Goal: Task Accomplishment & Management: Use online tool/utility

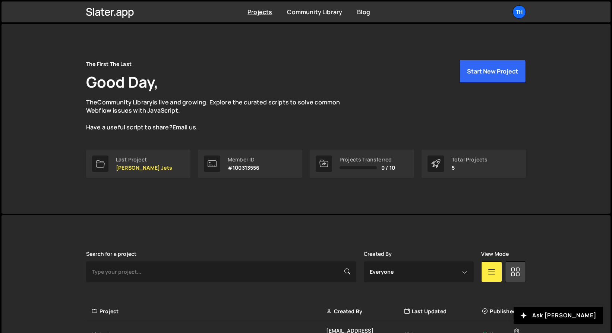
scroll to position [123, 0]
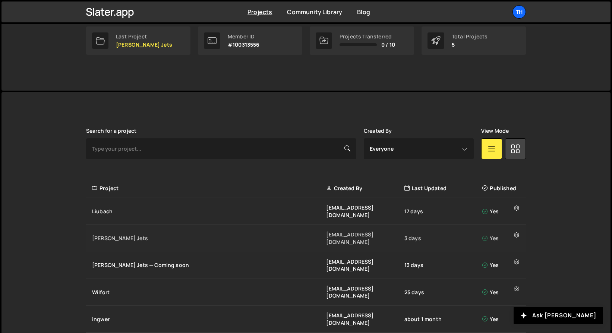
click at [117, 234] on div "Jesko Jets ivanchopei@thefirstthelast.agency 3 days Yes" at bounding box center [306, 238] width 440 height 27
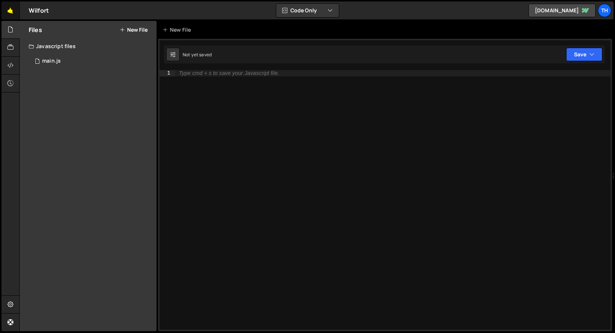
click at [10, 16] on link "🤙" at bounding box center [10, 10] width 18 height 18
click at [78, 61] on div "1 main.js 0" at bounding box center [93, 61] width 128 height 15
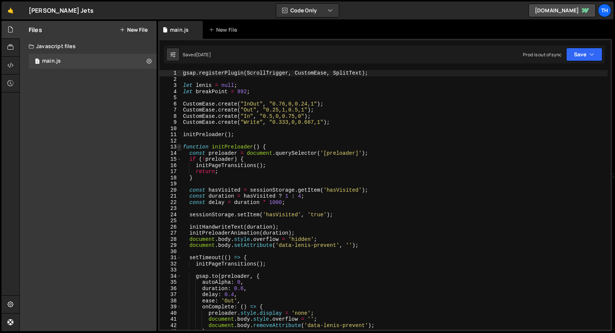
click at [179, 148] on span at bounding box center [179, 147] width 4 height 6
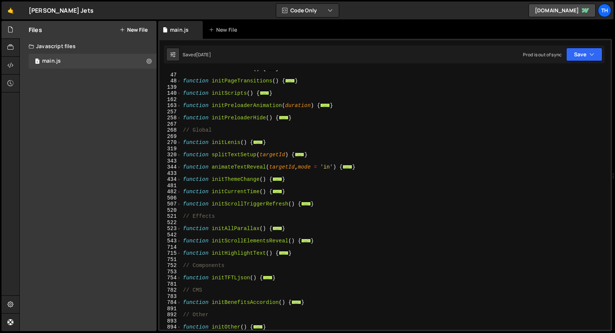
scroll to position [81, 0]
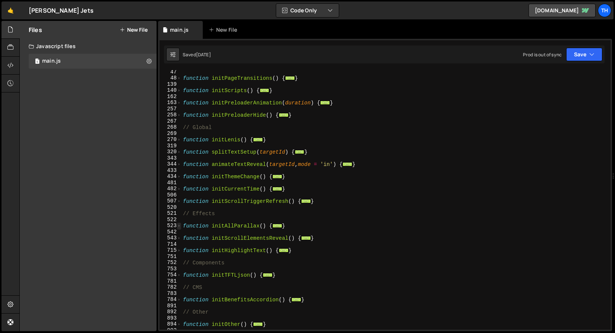
click at [179, 227] on span at bounding box center [179, 225] width 4 height 6
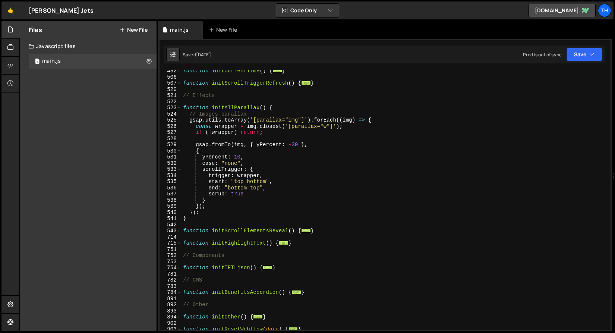
scroll to position [199, 0]
click at [208, 212] on div "function initCurrentTime ( ) { ... } function initScrollTriggerRefresh ( ) { ..…" at bounding box center [394, 204] width 426 height 272
type textarea "});"
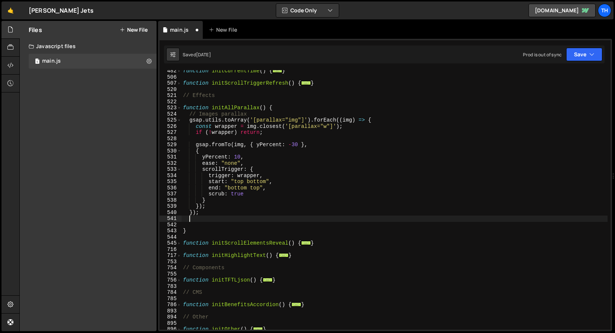
type textarea "});"
paste textarea "});"
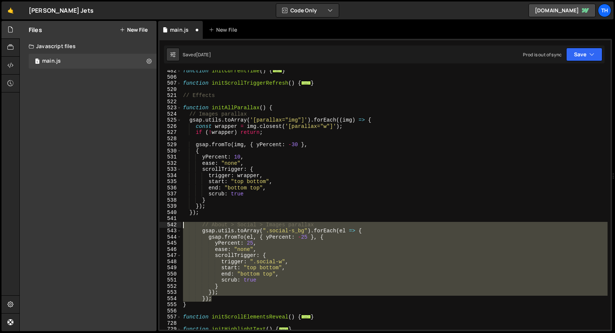
drag, startPoint x: 221, startPoint y: 297, endPoint x: 129, endPoint y: 225, distance: 117.1
click at [129, 225] on div "Files New File Javascript files 1 main.js 0 CSS files Copy share link Edit File…" at bounding box center [317, 176] width 596 height 310
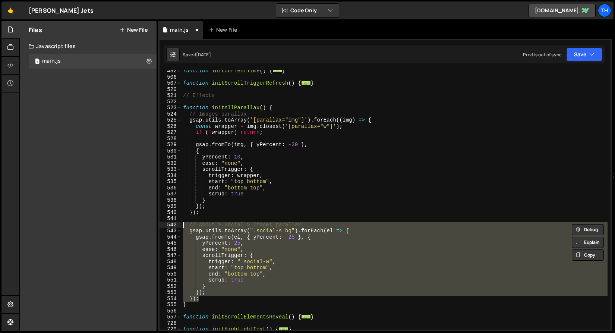
click at [221, 240] on div "function initCurrentTime ( ) { ... } function initScrollTriggerRefresh ( ) { ..…" at bounding box center [394, 199] width 426 height 259
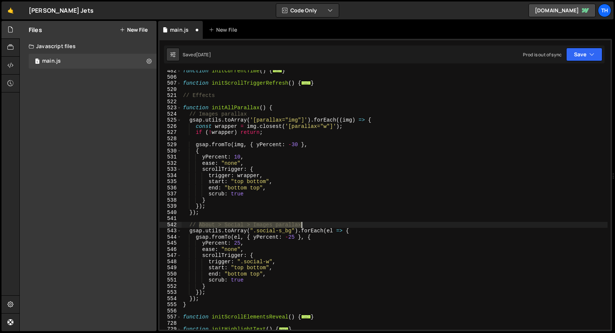
drag, startPoint x: 200, startPoint y: 223, endPoint x: 324, endPoint y: 224, distance: 123.7
click at [324, 224] on div "function initCurrentTime ( ) { ... } function initScrollTriggerRefresh ( ) { ..…" at bounding box center [394, 204] width 426 height 272
click at [338, 204] on div "function initCurrentTime ( ) { ... } function initScrollTriggerRefresh ( ) { ..…" at bounding box center [394, 204] width 426 height 272
drag, startPoint x: 256, startPoint y: 231, endPoint x: 287, endPoint y: 230, distance: 31.3
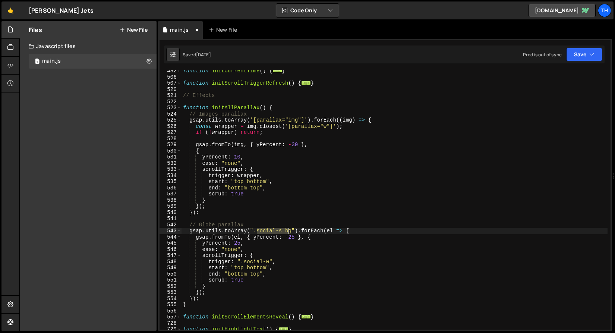
click at [288, 230] on div "function initCurrentTime ( ) { ... } function initScrollTriggerRefresh ( ) { ..…" at bounding box center [394, 204] width 426 height 272
click at [266, 242] on div "function initCurrentTime ( ) { ... } function initScrollTriggerRefresh ( ) { ..…" at bounding box center [394, 204] width 426 height 272
drag, startPoint x: 257, startPoint y: 229, endPoint x: 290, endPoint y: 228, distance: 33.2
click at [290, 228] on div "function initCurrentTime ( ) { ... } function initScrollTriggerRefresh ( ) { ..…" at bounding box center [394, 204] width 426 height 272
drag, startPoint x: 291, startPoint y: 232, endPoint x: 257, endPoint y: 228, distance: 34.2
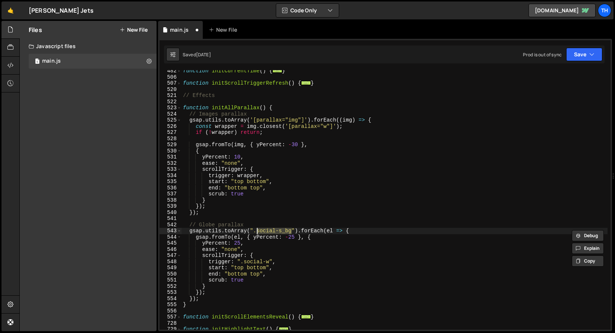
click at [257, 228] on div "function initCurrentTime ( ) { ... } function initScrollTriggerRefresh ( ) { ..…" at bounding box center [394, 204] width 426 height 272
paste textarea "globe-s_title"
drag, startPoint x: 244, startPoint y: 262, endPoint x: 269, endPoint y: 260, distance: 24.7
click at [269, 260] on div "function initCurrentTime ( ) { ... } function initScrollTriggerRefresh ( ) { ..…" at bounding box center [394, 204] width 426 height 272
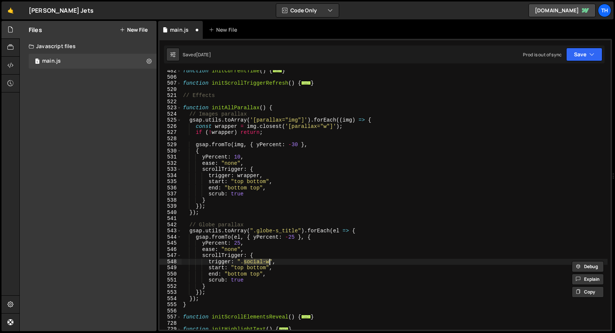
paste textarea "globe_scroll-area"
click at [265, 239] on div "function initCurrentTime ( ) { ... } function initScrollTriggerRefresh ( ) { ..…" at bounding box center [394, 204] width 426 height 272
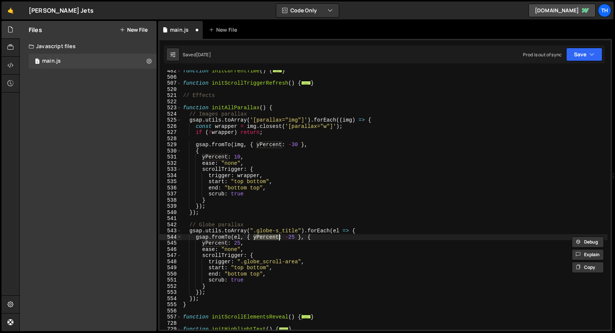
scroll to position [0, 5]
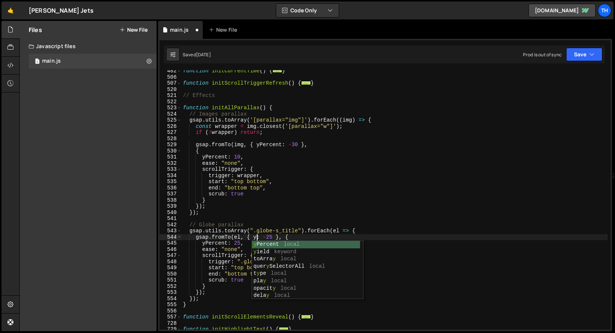
click at [221, 231] on div "function initCurrentTime ( ) { ... } function initScrollTriggerRefresh ( ) { ..…" at bounding box center [394, 204] width 426 height 272
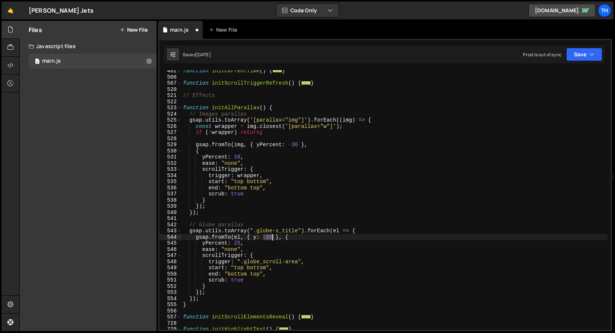
drag, startPoint x: 263, startPoint y: 238, endPoint x: 271, endPoint y: 237, distance: 8.6
click at [271, 237] on div "function initCurrentTime ( ) { ... } function initScrollTriggerRefresh ( ) { ..…" at bounding box center [394, 204] width 426 height 272
click at [263, 237] on div "function initCurrentTime ( ) { ... } function initScrollTriggerRefresh ( ) { ..…" at bounding box center [394, 204] width 426 height 272
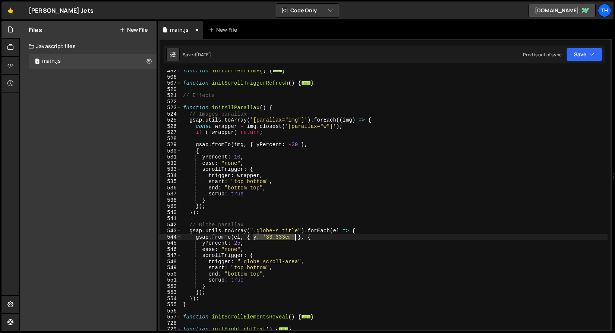
drag, startPoint x: 254, startPoint y: 237, endPoint x: 294, endPoint y: 235, distance: 40.3
click at [294, 235] on div "function initCurrentTime ( ) { ... } function initScrollTriggerRefresh ( ) { ..…" at bounding box center [394, 204] width 426 height 272
drag, startPoint x: 202, startPoint y: 244, endPoint x: 245, endPoint y: 243, distance: 42.9
click at [245, 243] on div "function initCurrentTime ( ) { ... } function initScrollTriggerRefresh ( ) { ..…" at bounding box center [394, 204] width 426 height 272
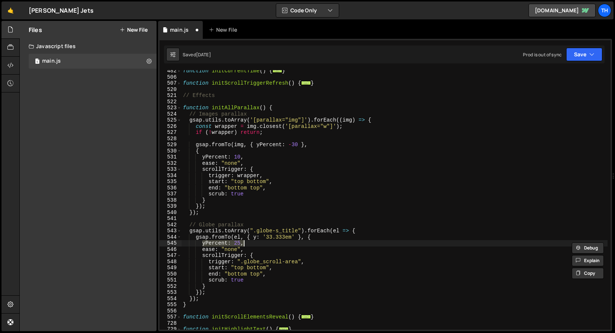
paste textarea ": '33.333em'"
drag, startPoint x: 216, startPoint y: 242, endPoint x: 234, endPoint y: 242, distance: 18.3
click at [234, 242] on div "function initCurrentTime ( ) { ... } function initScrollTriggerRefresh ( ) { ..…" at bounding box center [394, 204] width 426 height 272
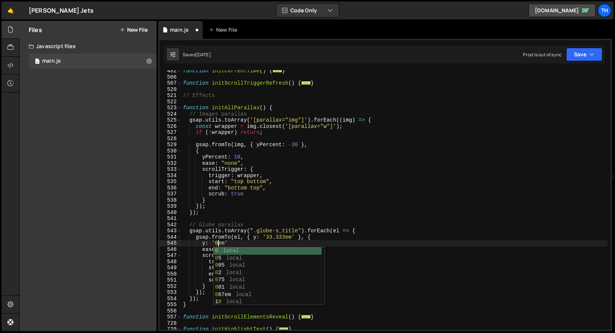
click at [217, 205] on div "function initCurrentTime ( ) { ... } function initScrollTriggerRefresh ( ) { ..…" at bounding box center [394, 204] width 426 height 272
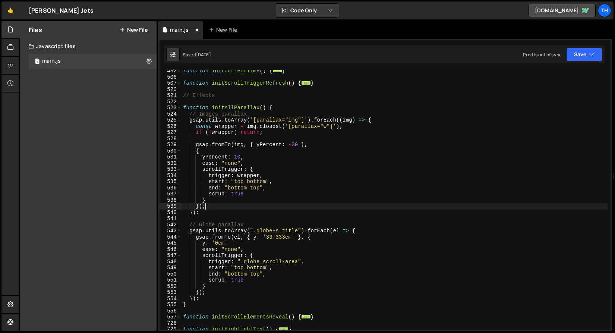
scroll to position [0, 1]
click at [566, 53] on div "Prod is out of sync Upgrade to Edit Save Save to Staging S Saved 1 day ago Save…" at bounding box center [562, 54] width 79 height 13
click at [568, 61] on div "Saved 1 day ago Prod is out of sync Upgrade to Edit Save Save to Staging S Save…" at bounding box center [384, 54] width 441 height 18
click at [581, 57] on button "Save" at bounding box center [584, 54] width 36 height 13
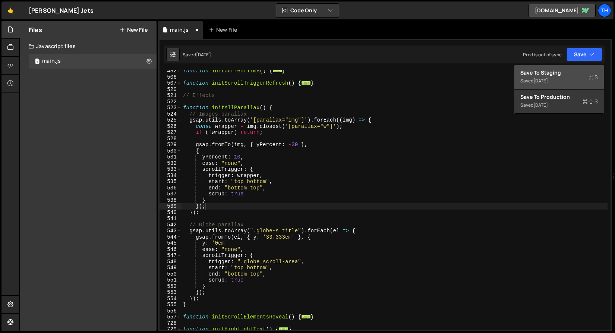
click at [572, 74] on div "Save to Staging S" at bounding box center [559, 72] width 78 height 7
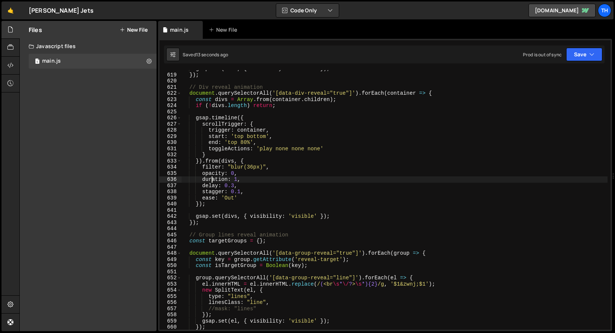
scroll to position [3736, 0]
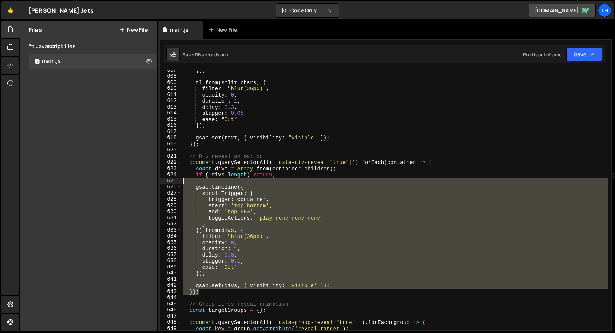
drag, startPoint x: 203, startPoint y: 290, endPoint x: 157, endPoint y: 178, distance: 120.8
click at [157, 178] on div "Files New File Javascript files 1 main.js 0 CSS files Copy share link Edit File…" at bounding box center [317, 176] width 596 height 310
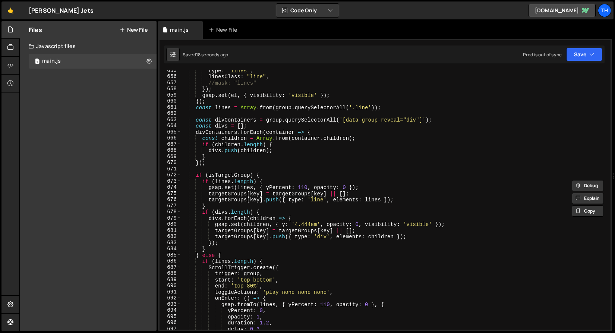
scroll to position [3912, 0]
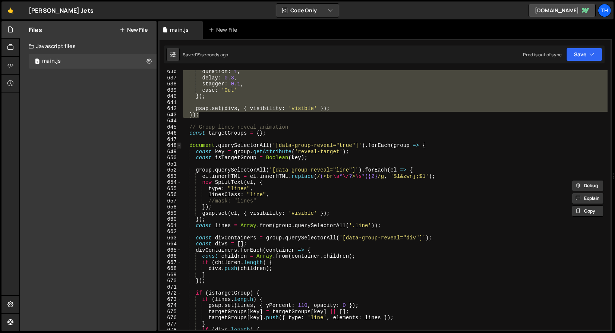
click at [177, 148] on span at bounding box center [179, 145] width 4 height 6
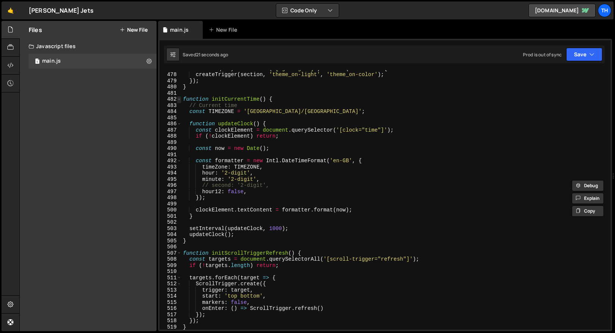
click at [179, 101] on span at bounding box center [179, 99] width 4 height 6
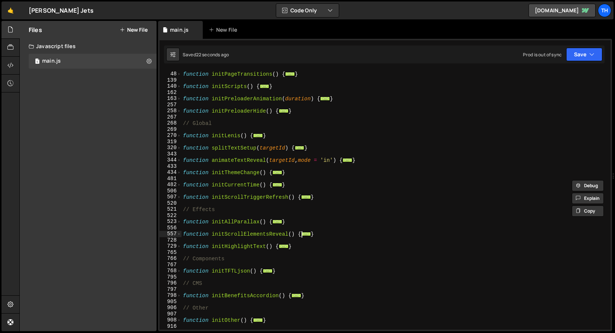
scroll to position [85, 0]
click at [180, 223] on span at bounding box center [179, 221] width 4 height 6
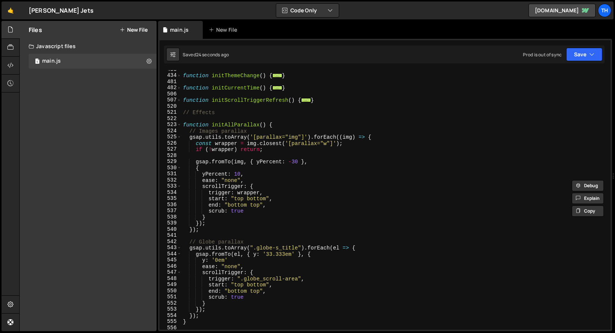
scroll to position [244, 0]
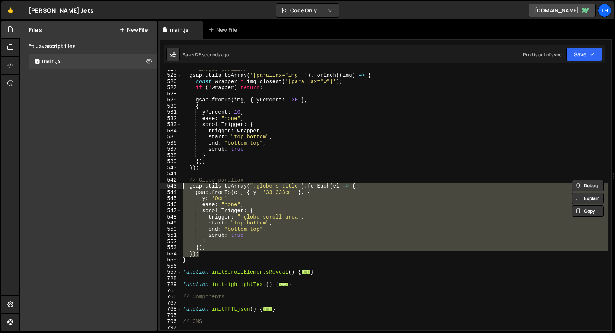
drag, startPoint x: 196, startPoint y: 252, endPoint x: 140, endPoint y: 186, distance: 86.4
click at [140, 186] on div "Files New File Javascript files 1 main.js 0 CSS files Copy share link Edit File…" at bounding box center [317, 176] width 596 height 310
paste textarea "});"
drag, startPoint x: 208, startPoint y: 255, endPoint x: 128, endPoint y: 187, distance: 104.9
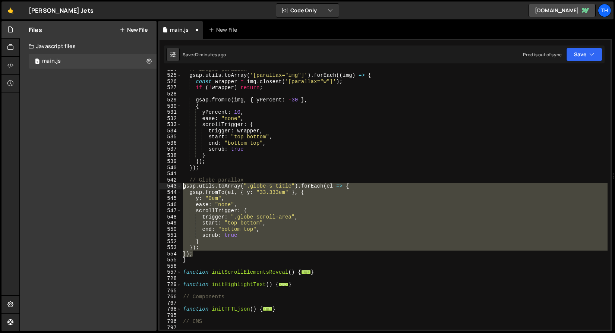
click at [128, 187] on div "Files New File Javascript files 1 main.js 0 CSS files Copy share link Edit File…" at bounding box center [317, 176] width 596 height 310
click at [594, 53] on icon "button" at bounding box center [591, 54] width 5 height 7
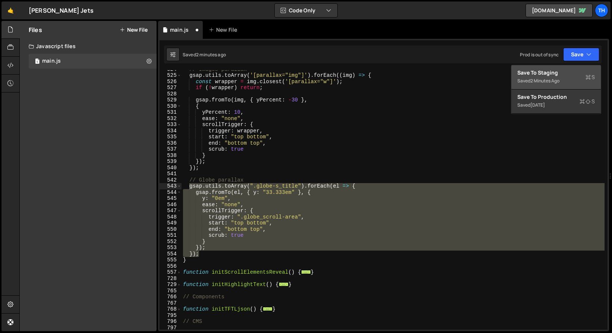
click at [543, 72] on div "Save to Staging S" at bounding box center [556, 72] width 78 height 7
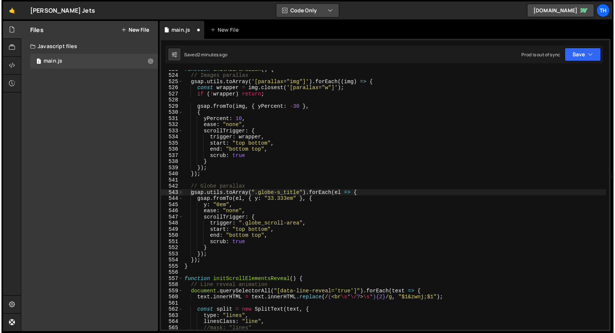
scroll to position [3220, 0]
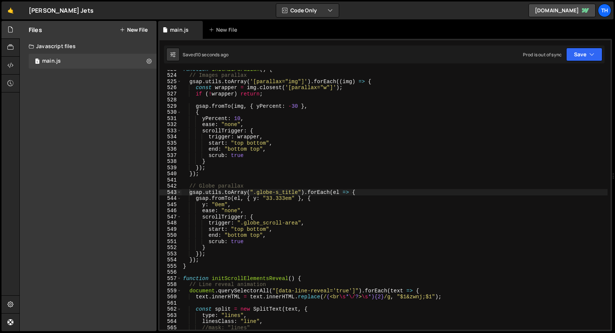
click at [218, 204] on div "function initAllParallax ( ) { // Images parallax gsap . utils . toArray ( '[pa…" at bounding box center [394, 202] width 426 height 272
click at [250, 242] on div "function initAllParallax ( ) { // Images parallax gsap . utils . toArray ( '[pa…" at bounding box center [394, 202] width 426 height 272
type textarea "scrub: true"
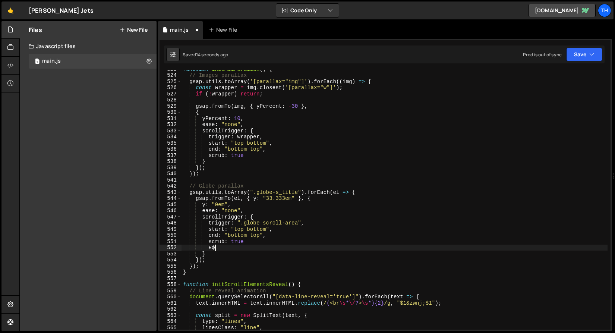
type textarea "ь"
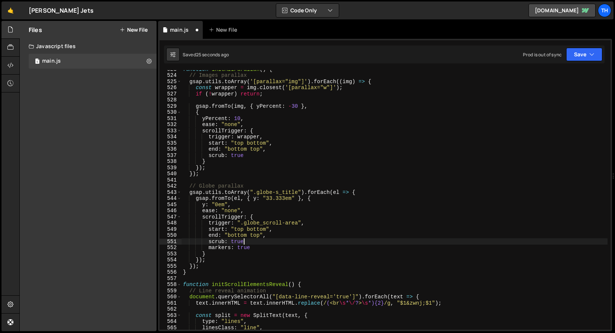
click at [249, 243] on div "function initAllParallax ( ) { // Images parallax gsap . utils . toArray ( '[pa…" at bounding box center [394, 202] width 426 height 272
click at [592, 54] on icon "button" at bounding box center [591, 54] width 5 height 7
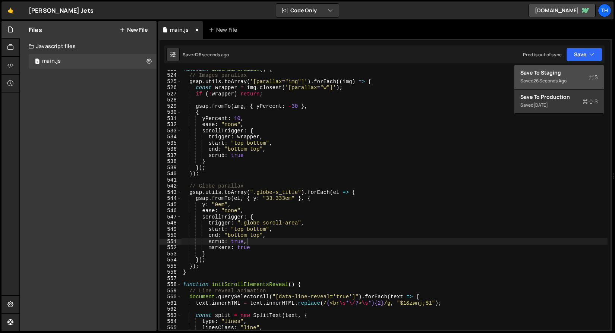
click at [569, 72] on div "Save to Staging S" at bounding box center [559, 72] width 78 height 7
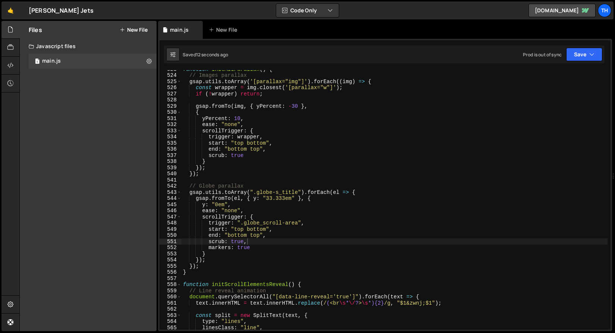
click at [245, 233] on div "function initAllParallax ( ) { // Images parallax gsap . utils . toArray ( '[pa…" at bounding box center [394, 202] width 426 height 272
click at [237, 221] on div "function initAllParallax ( ) { // Images parallax gsap . utils . toArray ( '[pa…" at bounding box center [394, 202] width 426 height 272
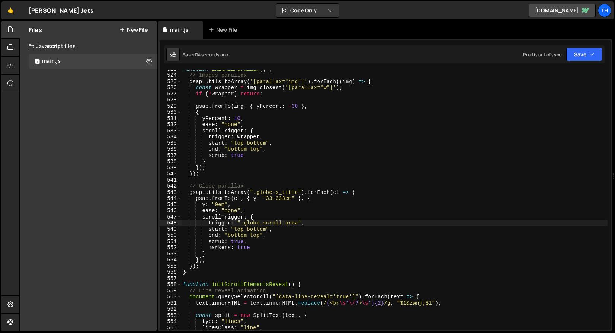
click at [226, 225] on div "function initAllParallax ( ) { // Images parallax gsap . utils . toArray ( '[pa…" at bounding box center [394, 202] width 426 height 272
click at [240, 227] on div "function initAllParallax ( ) { // Images parallax gsap . utils . toArray ( '[pa…" at bounding box center [394, 202] width 426 height 272
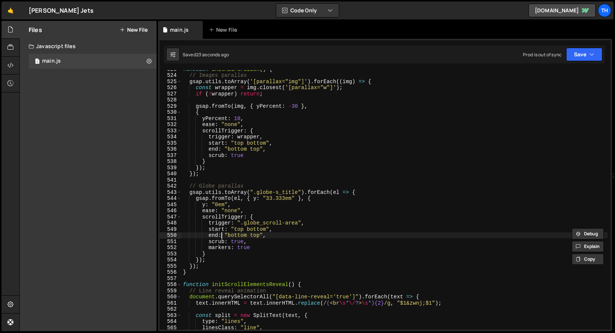
click at [221, 236] on div "function initAllParallax ( ) { // Images parallax gsap . utils . toArray ( '[pa…" at bounding box center [394, 202] width 426 height 272
click at [235, 234] on div "function initAllParallax ( ) { // Images parallax gsap . utils . toArray ( '[pa…" at bounding box center [394, 202] width 426 height 272
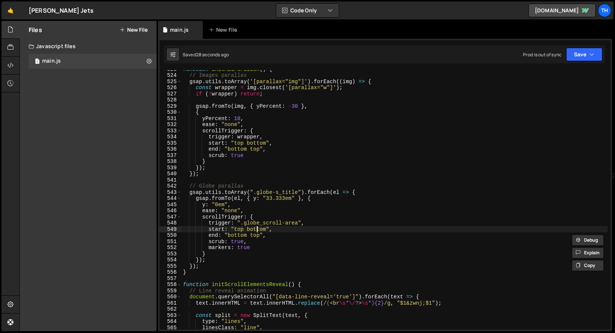
click at [256, 229] on div "function initAllParallax ( ) { // Images parallax gsap . utils . toArray ( '[pa…" at bounding box center [394, 202] width 426 height 272
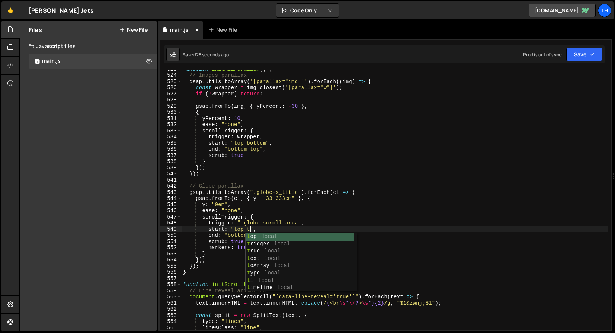
scroll to position [0, 5]
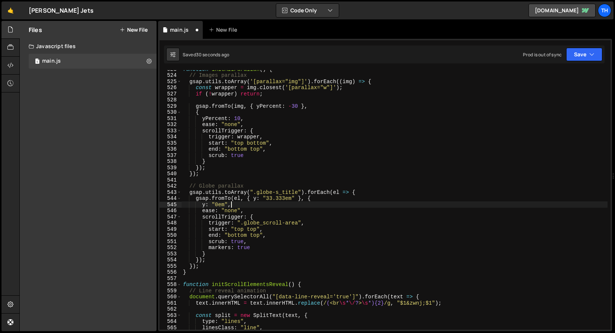
click at [237, 202] on div "function initAllParallax ( ) { // Images parallax gsap . utils . toArray ( '[pa…" at bounding box center [394, 202] width 426 height 272
click at [237, 236] on div "function initAllParallax ( ) { // Images parallax gsap . utils . toArray ( '[pa…" at bounding box center [394, 202] width 426 height 272
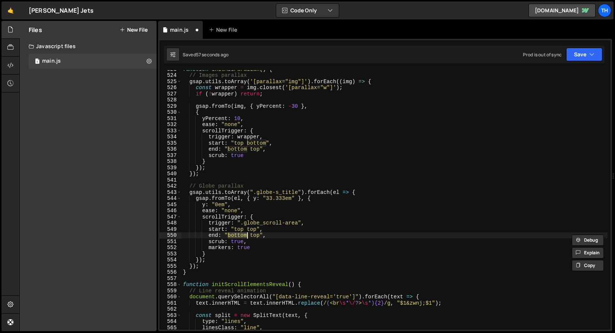
click at [256, 236] on div "function initAllParallax ( ) { // Images parallax gsap . utils . toArray ( '[pa…" at bounding box center [394, 202] width 426 height 272
paste textarea "bottom"
click at [246, 241] on div "function initAllParallax ( ) { // Images parallax gsap . utils . toArray ( '[pa…" at bounding box center [394, 202] width 426 height 272
click at [243, 236] on div "function initAllParallax ( ) { // Images parallax gsap . utils . toArray ( '[pa…" at bounding box center [394, 202] width 426 height 272
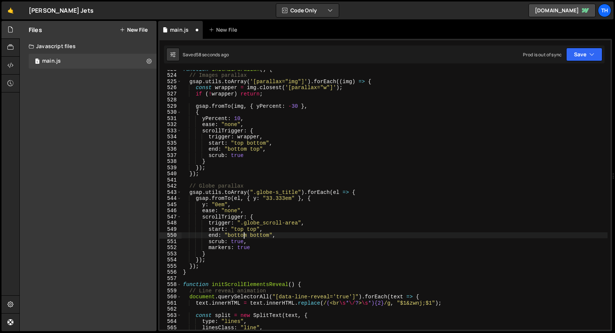
click at [243, 236] on div "function initAllParallax ( ) { // Images parallax gsap . utils . toArray ( '[pa…" at bounding box center [394, 202] width 426 height 272
click at [252, 236] on div "function initAllParallax ( ) { // Images parallax gsap . utils . toArray ( '[pa…" at bounding box center [394, 202] width 426 height 272
click at [252, 232] on div "function initAllParallax ( ) { // Images parallax gsap . utils . toArray ( '[pa…" at bounding box center [394, 202] width 426 height 272
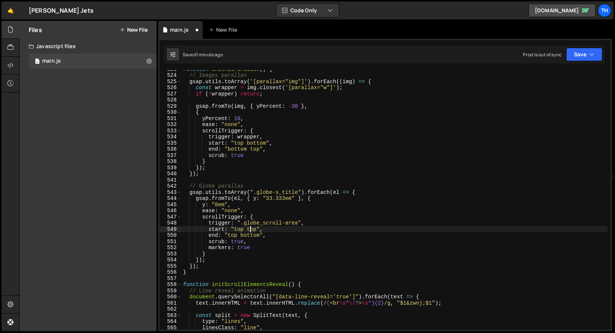
click at [252, 232] on div "function initAllParallax ( ) { // Images parallax gsap . utils . toArray ( '[pa…" at bounding box center [394, 202] width 426 height 272
paste textarea "bottom"
click at [575, 53] on button "Save" at bounding box center [584, 54] width 36 height 13
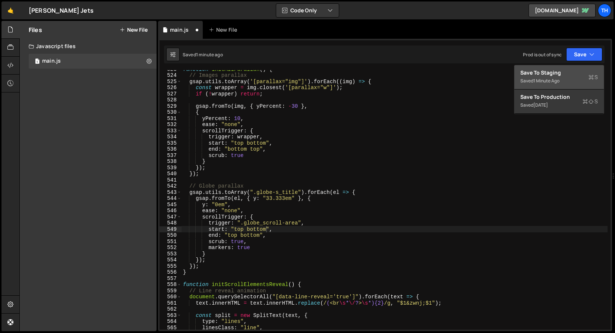
click at [568, 75] on div "Save to Staging S" at bounding box center [559, 72] width 78 height 7
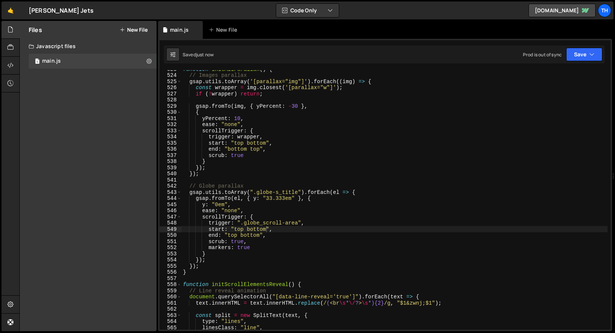
click at [243, 234] on div "function initAllParallax ( ) { // Images parallax gsap . utils . toArray ( '[pa…" at bounding box center [394, 202] width 426 height 272
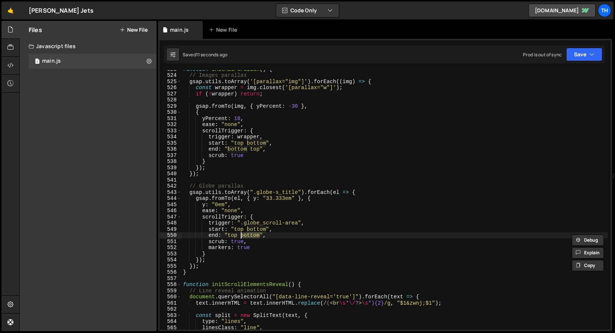
click at [234, 237] on div "function initAllParallax ( ) { // Images parallax gsap . utils . toArray ( '[pa…" at bounding box center [394, 202] width 426 height 272
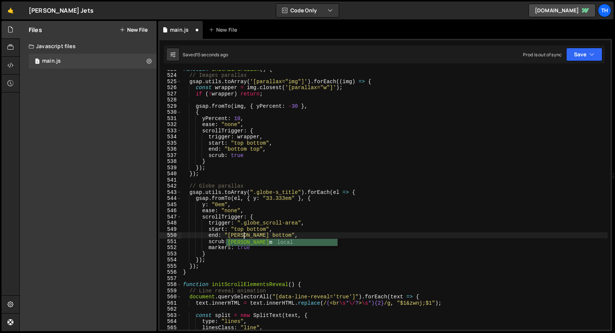
scroll to position [0, 4]
click at [589, 50] on button "Save" at bounding box center [584, 54] width 36 height 13
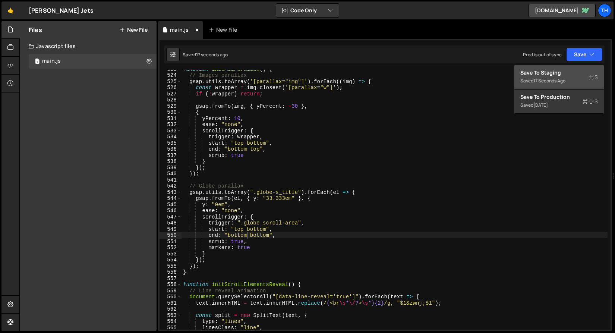
click at [574, 71] on div "Save to Staging S" at bounding box center [559, 72] width 78 height 7
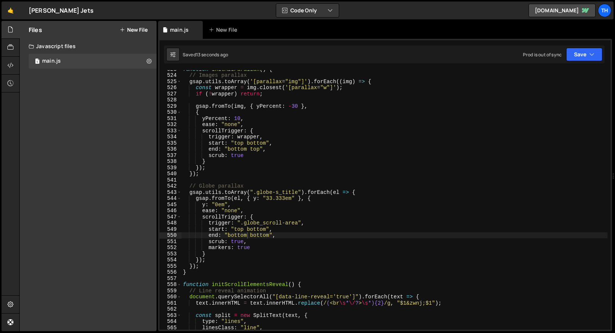
click at [259, 201] on div "function initAllParallax ( ) { // Images parallax gsap . utils . toArray ( '[pa…" at bounding box center [394, 202] width 426 height 272
click at [241, 229] on div "function initAllParallax ( ) { // Images parallax gsap . utils . toArray ( '[pa…" at bounding box center [394, 202] width 426 height 272
click at [242, 229] on div "function initAllParallax ( ) { // Images parallax gsap . utils . toArray ( '[pa…" at bounding box center [394, 202] width 426 height 272
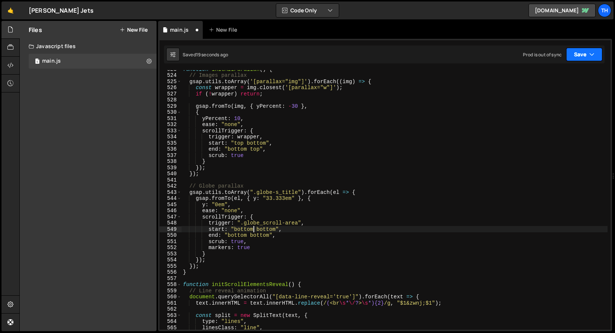
click at [586, 59] on button "Save" at bounding box center [584, 54] width 36 height 13
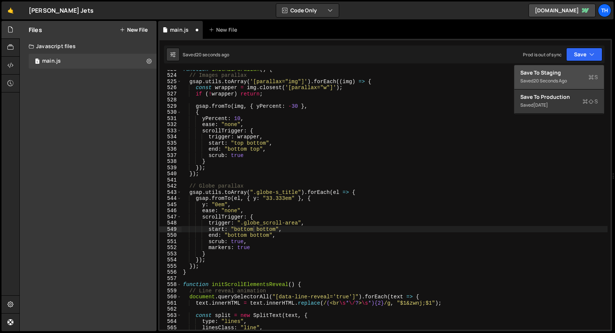
click at [575, 69] on div "Save to Staging S" at bounding box center [559, 72] width 78 height 7
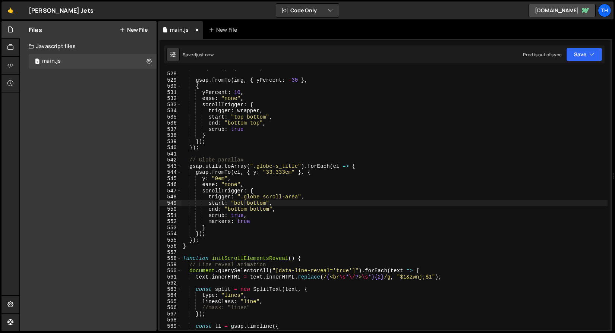
scroll to position [3246, 0]
click at [258, 202] on div "if ( ! wrapper ) return ; gsap . fromTo ( img , { yPercent : - 30 } , { yPercen…" at bounding box center [394, 200] width 426 height 272
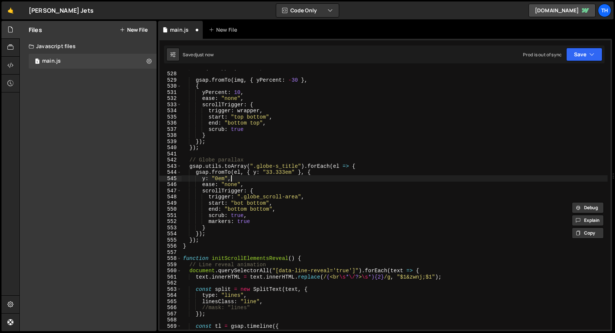
click at [240, 180] on div "if ( ! wrapper ) return ; gsap . fromTo ( img , { yPercent : - 30 } , { yPercen…" at bounding box center [394, 200] width 426 height 272
click at [258, 202] on div "if ( ! wrapper ) return ; gsap . fromTo ( img , { yPercent : - 30 } , { yPercen…" at bounding box center [394, 200] width 426 height 272
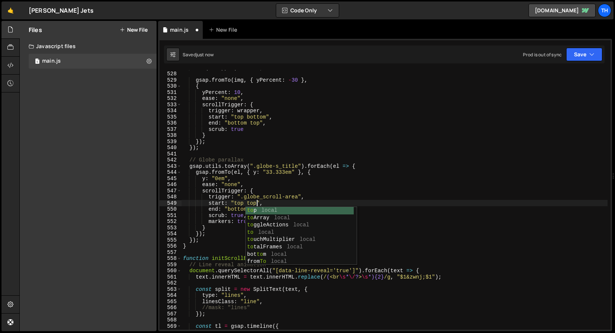
scroll to position [0, 5]
click at [581, 53] on button "Save" at bounding box center [584, 54] width 36 height 13
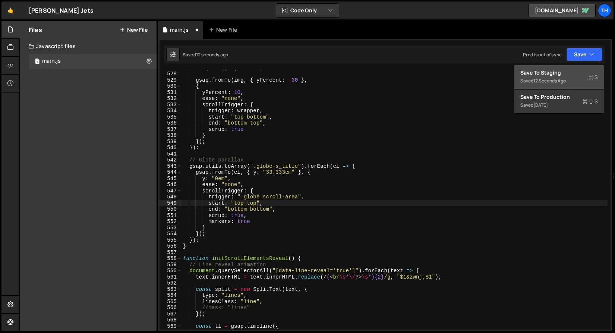
click at [571, 83] on div "Saved 12 seconds ago" at bounding box center [559, 80] width 78 height 9
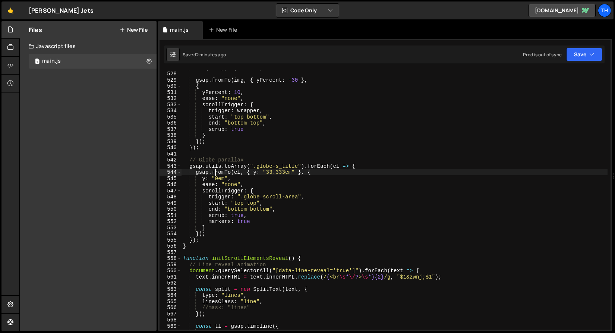
click at [214, 169] on div "if ( ! wrapper ) return ; gsap . fromTo ( img , { yPercent : - 30 } , { yPercen…" at bounding box center [394, 200] width 426 height 272
click at [222, 184] on div "if ( ! wrapper ) return ; gsap . fromTo ( img , { yPercent : - 30 } , { yPercen…" at bounding box center [394, 200] width 426 height 272
click at [254, 210] on div "if ( ! wrapper ) return ; gsap . fromTo ( img , { yPercent : - 30 } , { yPercen…" at bounding box center [394, 200] width 426 height 272
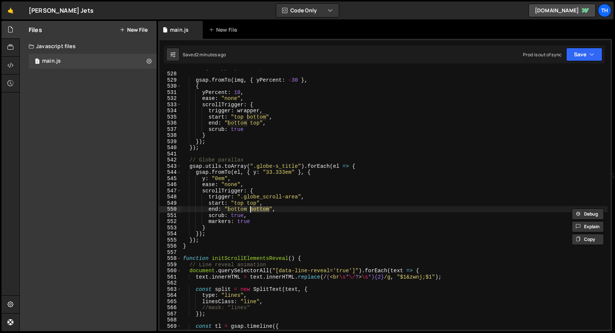
click at [253, 206] on div "if ( ! wrapper ) return ; gsap . fromTo ( img , { yPercent : - 30 } , { yPercen…" at bounding box center [394, 200] width 426 height 272
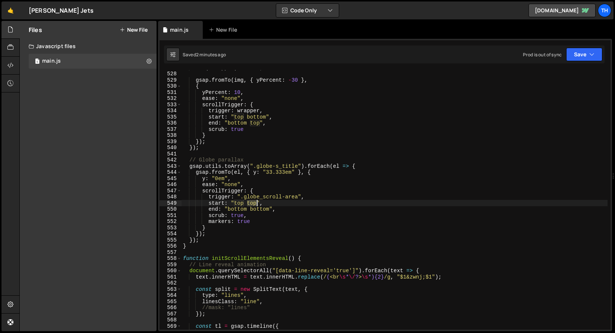
click at [253, 206] on div "if ( ! wrapper ) return ; gsap . fromTo ( img , { yPercent : - 30 } , { yPercen…" at bounding box center [394, 200] width 426 height 272
paste textarea "bottom"
click at [594, 59] on button "Save" at bounding box center [584, 54] width 36 height 13
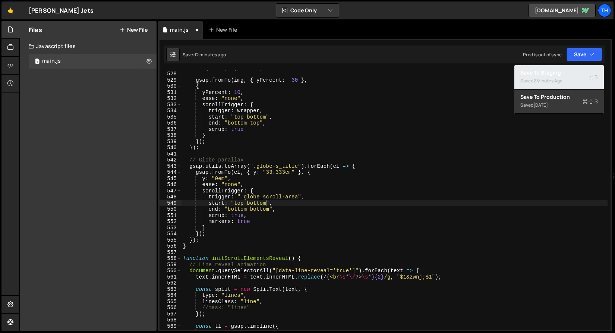
click at [571, 75] on div "Save to Staging S" at bounding box center [559, 72] width 78 height 7
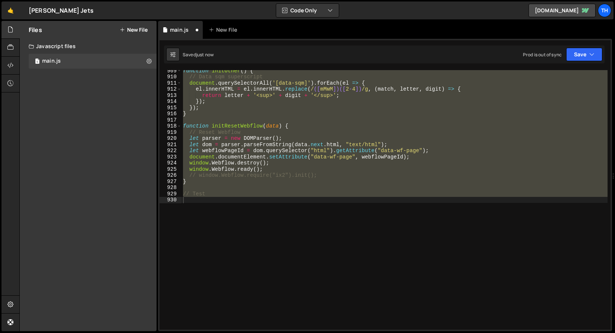
scroll to position [3246, 0]
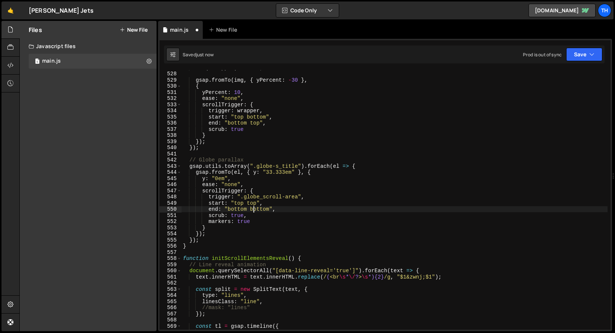
click at [253, 206] on div "if ( ! wrapper ) return ; gsap . fromTo ( img , { yPercent : - 30 } , { yPercen…" at bounding box center [394, 200] width 426 height 272
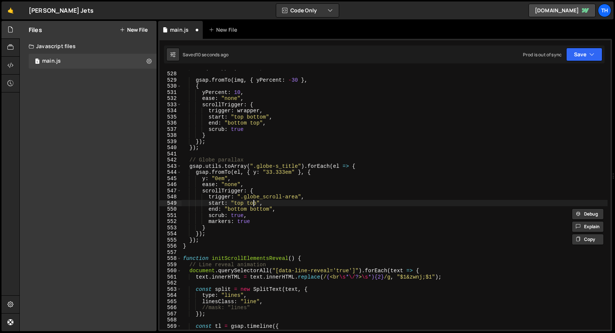
click at [253, 205] on div "if ( ! wrapper ) return ; gsap . fromTo ( img , { yPercent : - 30 } , { yPercen…" at bounding box center [394, 200] width 426 height 272
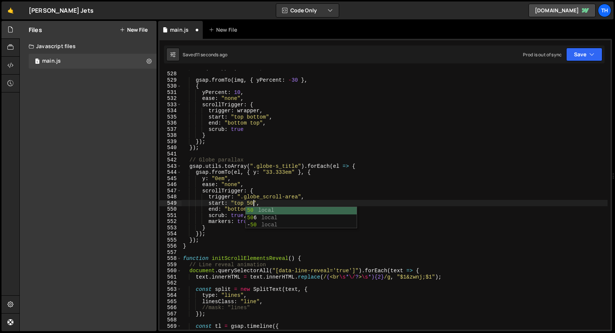
scroll to position [0, 5]
click at [575, 56] on button "Save" at bounding box center [584, 54] width 36 height 13
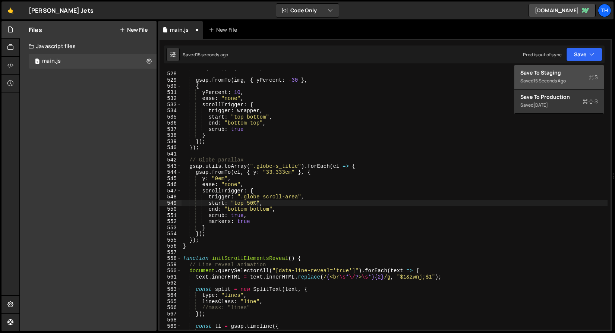
click at [552, 76] on div "Save to Staging S" at bounding box center [559, 72] width 78 height 7
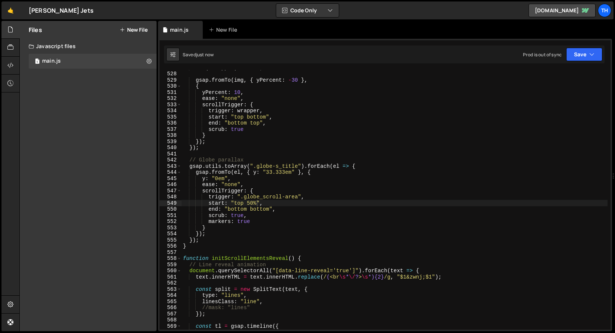
click at [250, 203] on div "if ( ! wrapper ) return ; gsap . fromTo ( img , { yPercent : - 30 } , { yPercen…" at bounding box center [394, 200] width 426 height 272
click at [601, 62] on div "Saved just now Prod is out of sync Upgrade to Edit Save Save to Staging S Saved…" at bounding box center [384, 54] width 441 height 18
click at [595, 57] on button "Save" at bounding box center [584, 54] width 36 height 13
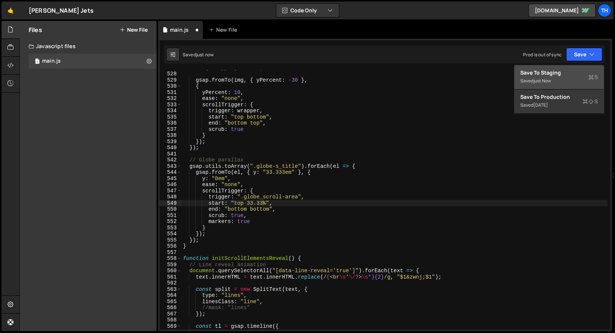
click at [565, 77] on div "Saved just now" at bounding box center [559, 80] width 78 height 9
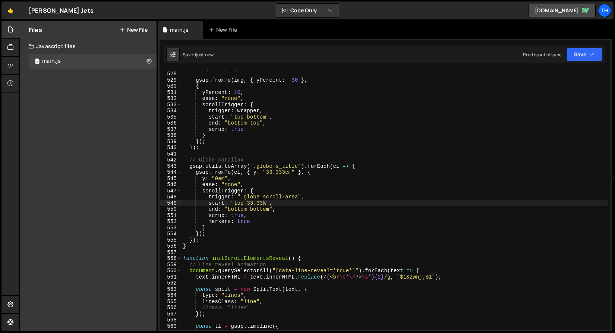
click at [254, 205] on div "if ( ! wrapper ) return ; gsap . fromTo ( img , { yPercent : - 30 } , { yPercen…" at bounding box center [394, 200] width 426 height 272
click at [249, 204] on div "if ( ! wrapper ) return ; gsap . fromTo ( img , { yPercent : - 30 } , { yPercen…" at bounding box center [394, 200] width 426 height 272
click at [263, 205] on div "if ( ! wrapper ) return ; gsap . fromTo ( img , { yPercent : - 30 } , { yPercen…" at bounding box center [394, 200] width 426 height 272
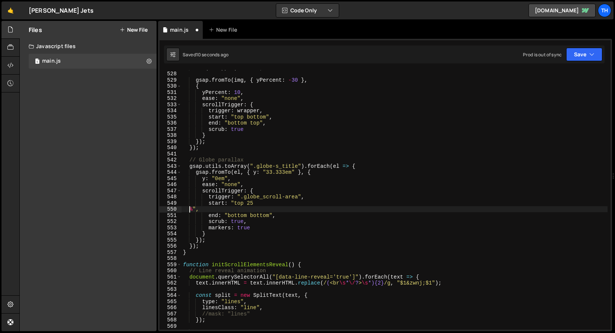
scroll to position [0, 0]
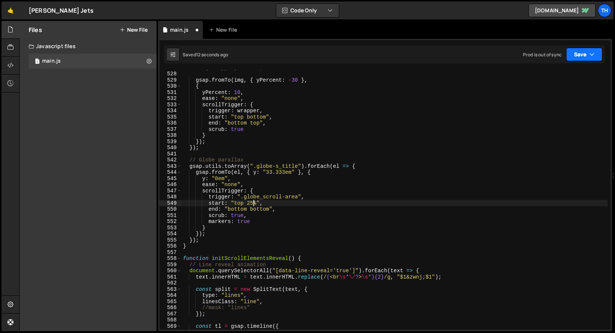
click at [586, 56] on button "Save" at bounding box center [584, 54] width 36 height 13
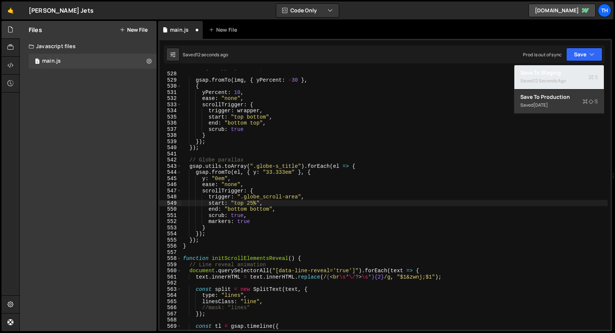
click at [567, 76] on div "Save to Staging S" at bounding box center [559, 72] width 78 height 7
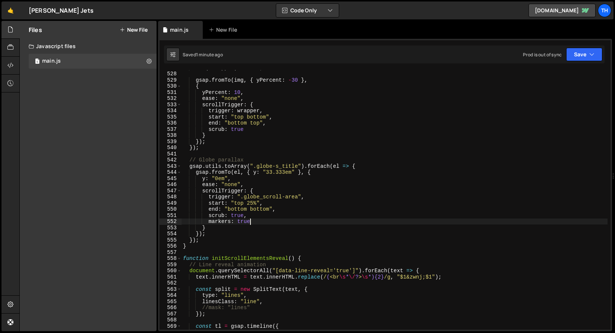
click at [261, 224] on div "if ( ! wrapper ) return ; gsap . fromTo ( img , { yPercent : - 30 } , { yPercen…" at bounding box center [394, 200] width 426 height 272
drag, startPoint x: 269, startPoint y: 223, endPoint x: 217, endPoint y: 220, distance: 52.3
click at [217, 220] on div "if ( ! wrapper ) return ; gsap . fromTo ( img , { yPercent : - 30 } , { yPercen…" at bounding box center [394, 200] width 426 height 272
click at [217, 220] on div "if ( ! wrapper ) return ; gsap . fromTo ( img , { yPercent : - 30 } , { yPercen…" at bounding box center [394, 199] width 426 height 259
click at [217, 220] on div "if ( ! wrapper ) return ; gsap . fromTo ( img , { yPercent : - 30 } , { yPercen…" at bounding box center [394, 200] width 426 height 272
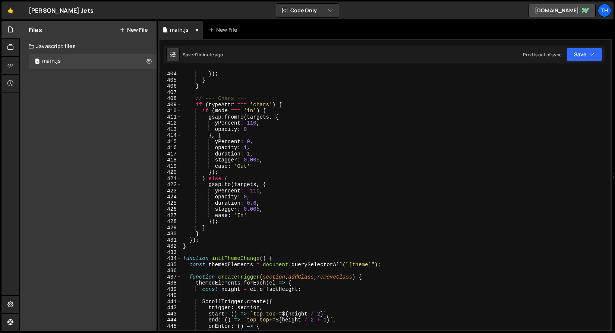
scroll to position [2484, 0]
drag, startPoint x: 235, startPoint y: 214, endPoint x: 250, endPoint y: 214, distance: 14.9
click at [250, 214] on div "ease : 'InOut' }) ; } } // --- Chars --- if ( typeAttr === 'chars' ) { if ( mod…" at bounding box center [394, 200] width 426 height 272
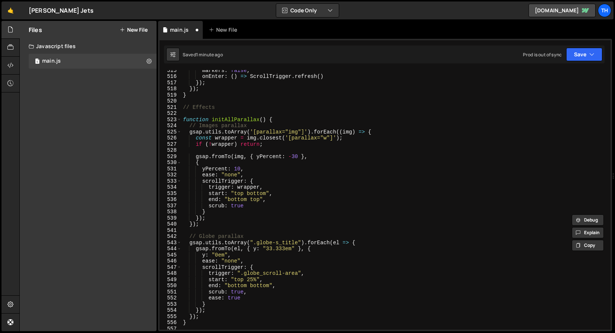
scroll to position [3242, 0]
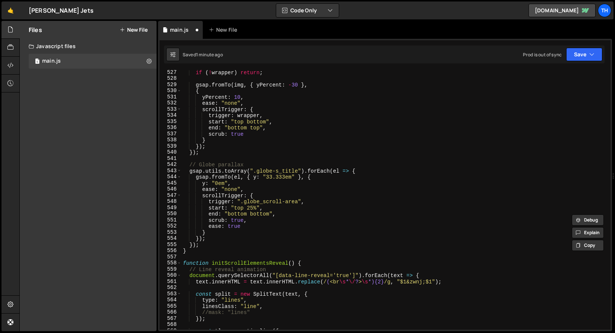
click at [228, 230] on div "if ( ! wrapper ) return ; gsap . fromTo ( img , { yPercent : - 30 } , { yPercen…" at bounding box center [394, 205] width 426 height 272
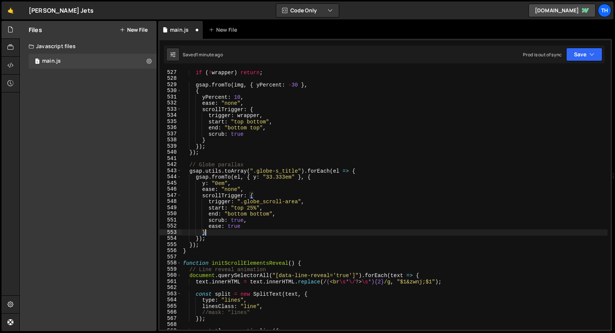
scroll to position [0, 1]
drag, startPoint x: 227, startPoint y: 227, endPoint x: 242, endPoint y: 227, distance: 14.9
click at [242, 227] on div "if ( ! wrapper ) return ; gsap . fromTo ( img , { yPercent : - 30 } , { yPercen…" at bounding box center [394, 205] width 426 height 272
paste textarea "'In'"
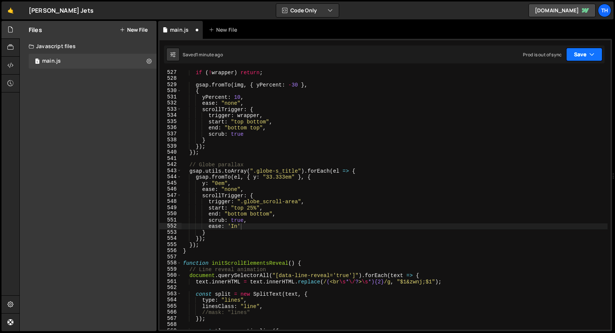
click at [598, 54] on button "Save" at bounding box center [584, 54] width 36 height 13
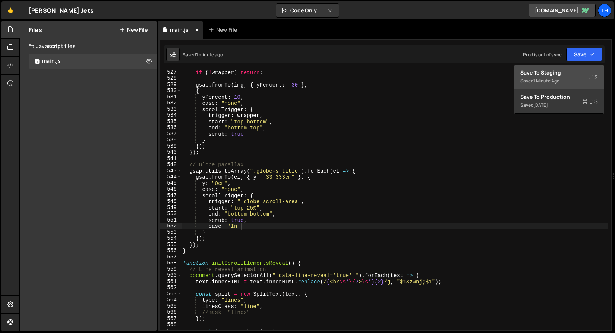
click at [574, 76] on div "Saved 1 minute ago" at bounding box center [559, 80] width 78 height 9
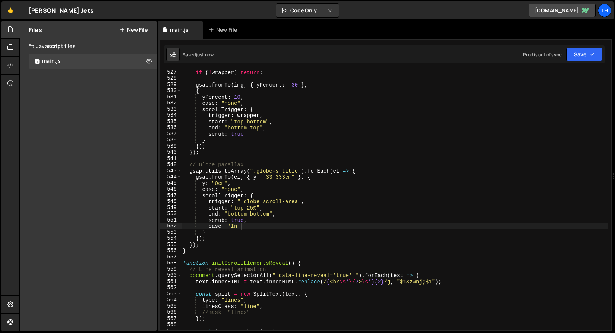
click at [206, 162] on div "if ( ! wrapper ) return ; gsap . fromTo ( img , { yPercent : - 30 } , { yPercen…" at bounding box center [394, 205] width 426 height 272
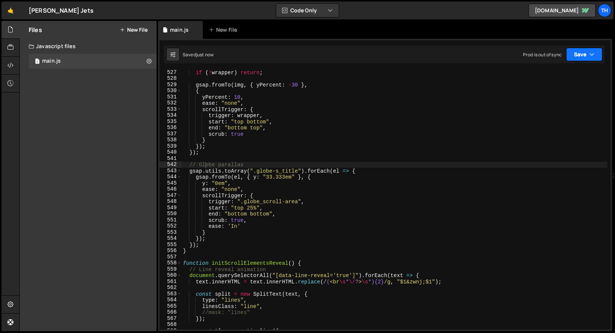
click at [593, 51] on icon "button" at bounding box center [591, 54] width 5 height 7
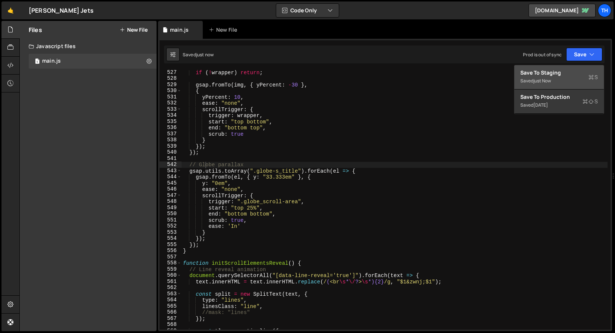
click at [566, 81] on div "Saved just now" at bounding box center [559, 80] width 78 height 9
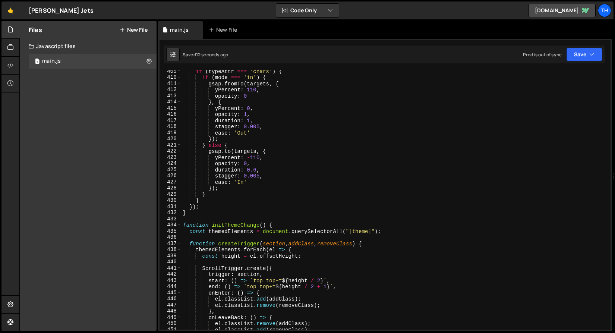
scroll to position [2517, 0]
drag, startPoint x: 215, startPoint y: 182, endPoint x: 261, endPoint y: 183, distance: 45.5
click at [261, 183] on div "if ( typeAttr === 'chars' ) { if ( mode === 'in' ) { gsap . fromTo ( targets , …" at bounding box center [394, 204] width 426 height 272
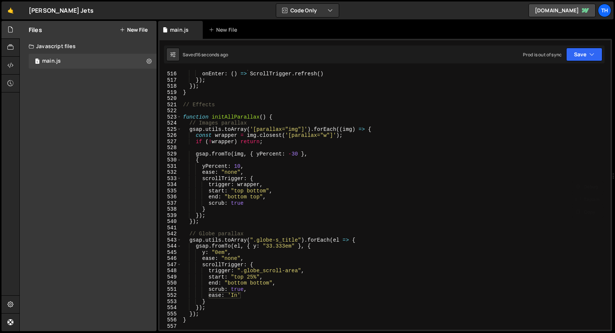
scroll to position [3244, 0]
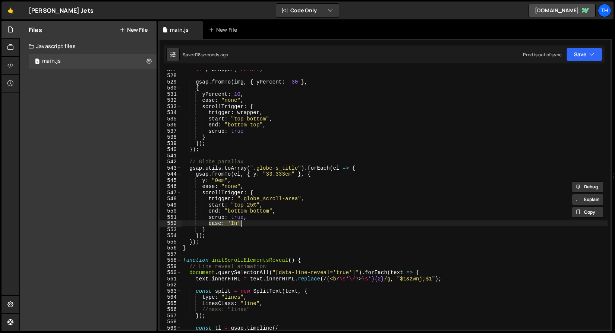
drag, startPoint x: 209, startPoint y: 224, endPoint x: 260, endPoint y: 225, distance: 50.3
click at [260, 225] on div "if ( ! wrapper ) return ; gsap . fromTo ( img , { yPercent : - 30 } , { yPercen…" at bounding box center [394, 202] width 426 height 272
click at [584, 58] on button "Save" at bounding box center [584, 54] width 36 height 13
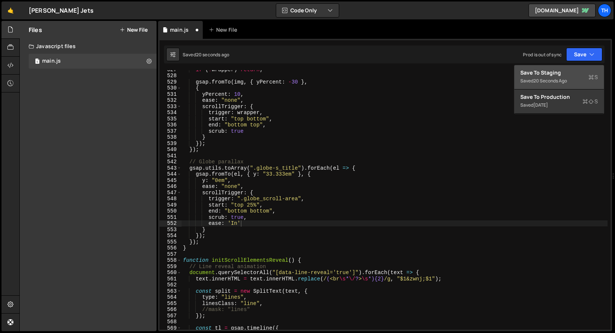
click at [575, 71] on div "Save to Staging S" at bounding box center [559, 72] width 78 height 7
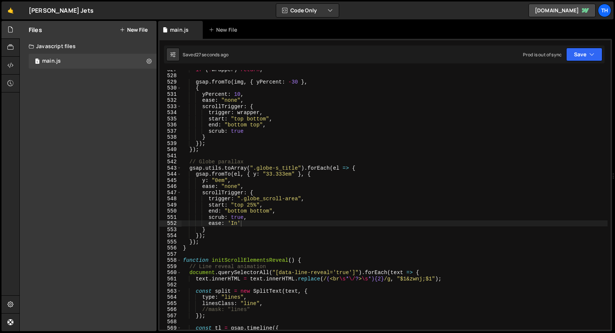
click at [235, 222] on div "if ( ! wrapper ) return ; gsap . fromTo ( img , { yPercent : - 30 } , { yPercen…" at bounding box center [394, 202] width 426 height 272
drag, startPoint x: 364, startPoint y: 181, endPoint x: 371, endPoint y: 176, distance: 8.7
click at [364, 181] on div "if ( ! wrapper ) return ; gsap . fromTo ( img , { yPercent : - 30 } , { yPercen…" at bounding box center [394, 202] width 426 height 272
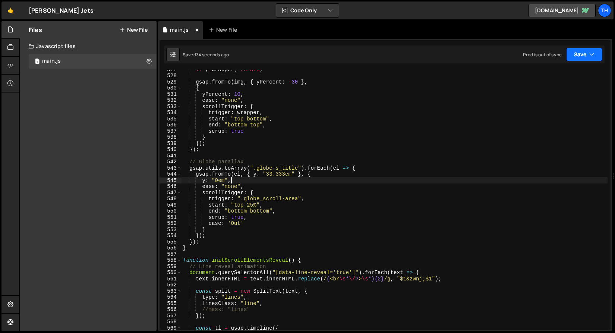
click at [595, 57] on button "Save" at bounding box center [584, 54] width 36 height 13
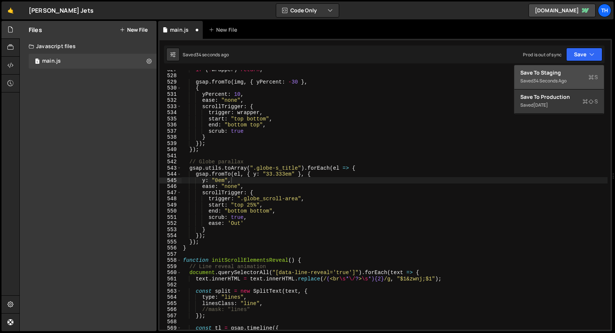
click at [583, 75] on div "Save to Staging S" at bounding box center [559, 72] width 78 height 7
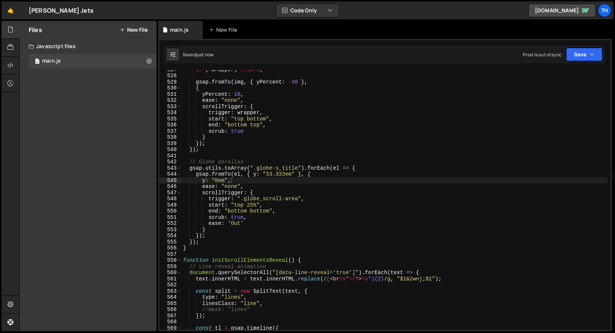
type textarea "ease: 'Out'"
drag, startPoint x: 247, startPoint y: 224, endPoint x: 155, endPoint y: 224, distance: 92.4
click at [155, 224] on div "Files New File Javascript files 1 main.js 0 CSS files Copy share link Edit File…" at bounding box center [317, 176] width 596 height 310
click at [291, 213] on div "if ( ! wrapper ) return ; gsap . fromTo ( img , { yPercent : - 30 } , { yPercen…" at bounding box center [394, 202] width 426 height 272
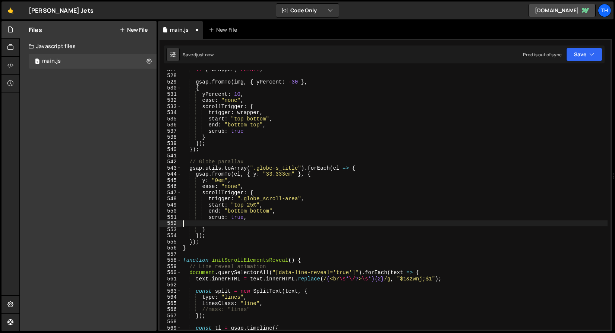
type textarea "end: "bottom bottom","
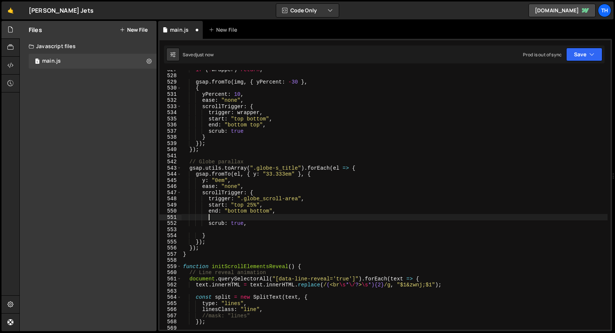
paste textarea "ease: 'Out'"
type textarea "ease: 'Out'"
paste textarea "ease: 'Out'"
click at [265, 224] on div "if ( ! wrapper ) return ; gsap . fromTo ( img , { yPercent : - 30 } , { yPercen…" at bounding box center [394, 202] width 426 height 272
drag, startPoint x: 244, startPoint y: 223, endPoint x: 253, endPoint y: 222, distance: 9.0
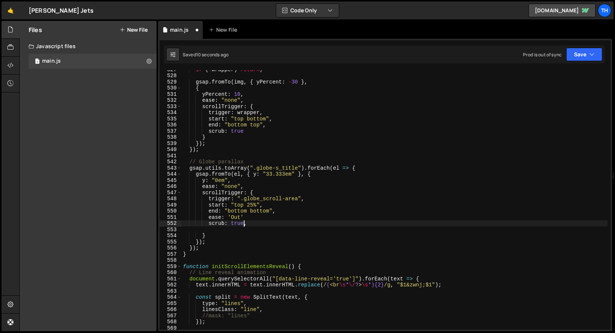
click at [253, 222] on div "if ( ! wrapper ) return ; gsap . fromTo ( img , { yPercent : - 30 } , { yPercen…" at bounding box center [394, 202] width 426 height 272
click at [253, 219] on div "if ( ! wrapper ) return ; gsap . fromTo ( img , { yPercent : - 30 } , { yPercen…" at bounding box center [394, 202] width 426 height 272
paste textarea ","
type textarea "ease: 'Out',"
click at [235, 231] on div "if ( ! wrapper ) return ; gsap . fromTo ( img , { yPercent : - 30 } , { yPercen…" at bounding box center [394, 202] width 426 height 272
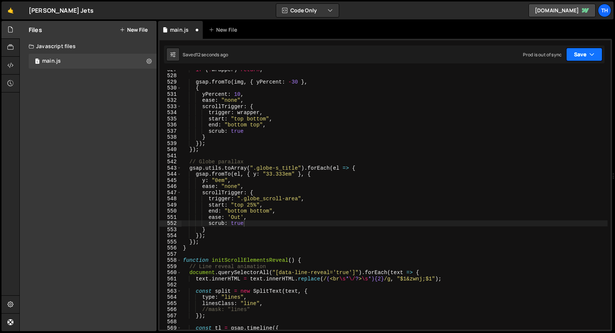
click at [593, 55] on icon "button" at bounding box center [591, 54] width 5 height 7
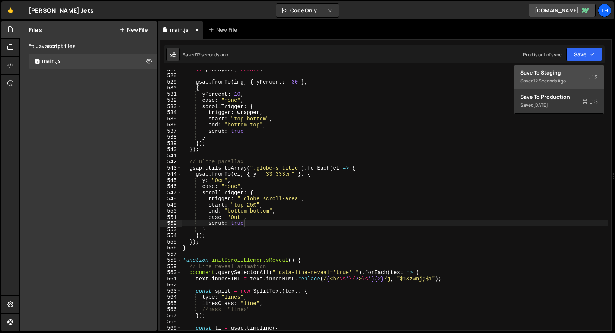
click at [566, 70] on div "Save to Staging S" at bounding box center [559, 72] width 78 height 7
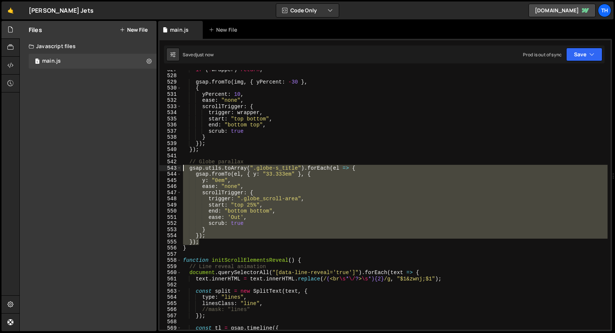
drag, startPoint x: 162, startPoint y: 222, endPoint x: 107, endPoint y: 166, distance: 78.3
click at [107, 166] on div "Files New File Javascript files 1 main.js 0 CSS files Copy share link Edit File…" at bounding box center [317, 176] width 596 height 310
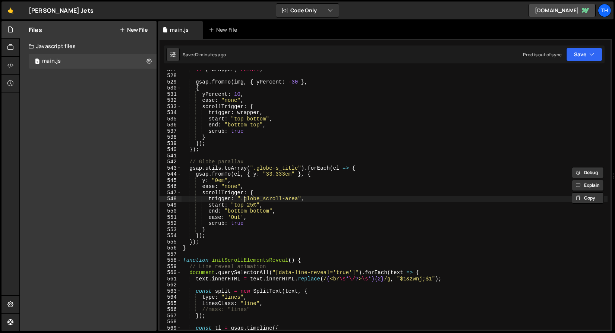
click at [234, 221] on div "if ( ! wrapper ) return ; gsap . fromTo ( img , { yPercent : - 30 } , { yPercen…" at bounding box center [394, 202] width 426 height 272
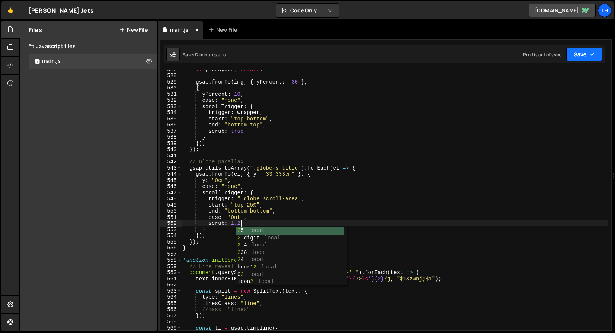
click at [573, 61] on button "Save" at bounding box center [584, 54] width 36 height 13
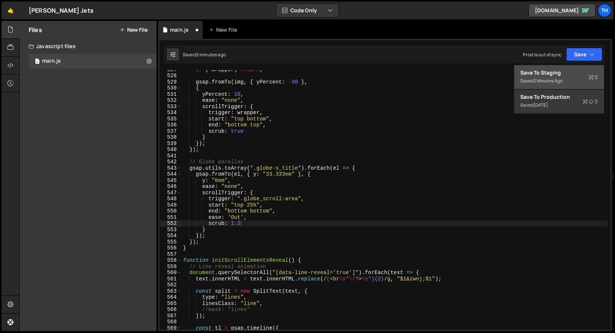
click at [560, 78] on div "2 minutes ago" at bounding box center [547, 81] width 29 height 6
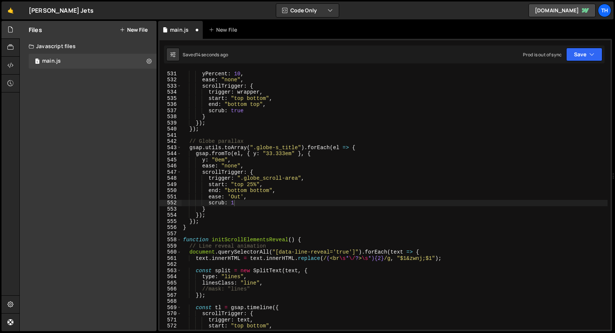
scroll to position [3265, 0]
click at [602, 46] on div "Saved 16 seconds ago Prod is out of sync Upgrade to Edit Save Save to Staging S…" at bounding box center [384, 54] width 441 height 18
click at [591, 53] on icon "button" at bounding box center [591, 54] width 5 height 7
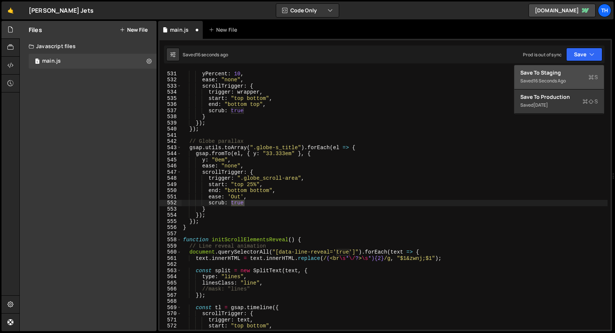
click at [567, 73] on div "Save to Staging S" at bounding box center [559, 72] width 78 height 7
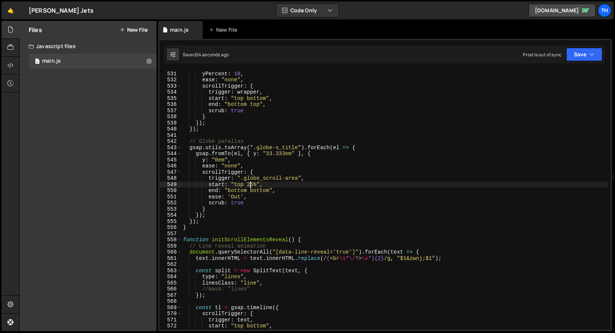
click at [252, 187] on div "{ yPercent : 10 , ease : "none" , scrollTrigger : { trigger : wrapper , start :…" at bounding box center [394, 200] width 426 height 272
drag, startPoint x: 256, startPoint y: 185, endPoint x: 247, endPoint y: 184, distance: 8.6
click at [247, 184] on div "{ yPercent : 10 , ease : "none" , scrollTrigger : { trigger : wrapper , start :…" at bounding box center [394, 200] width 426 height 272
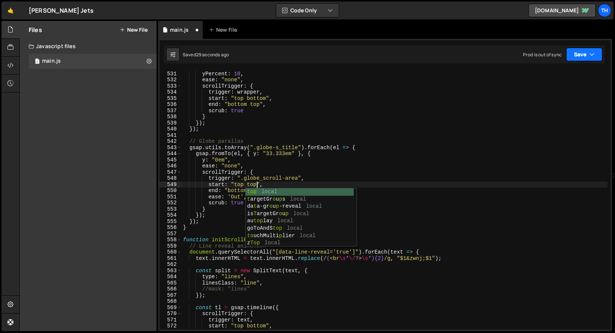
click at [585, 50] on button "Save" at bounding box center [584, 54] width 36 height 13
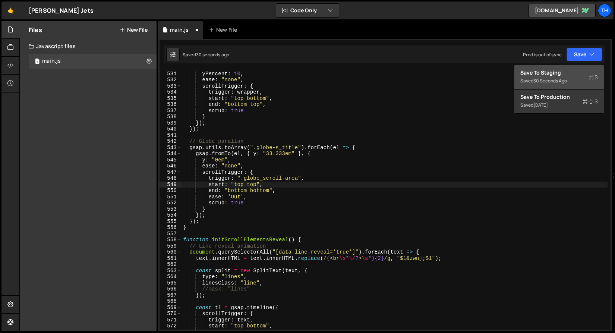
click at [566, 72] on div "Save to Staging S" at bounding box center [559, 72] width 78 height 7
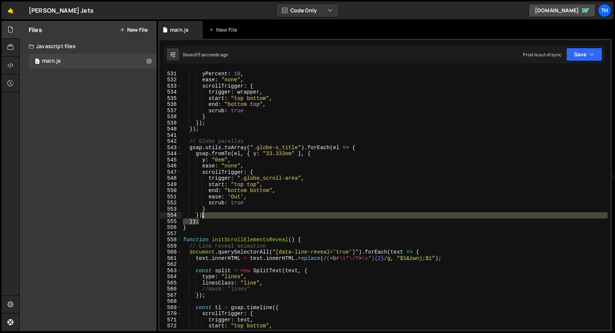
scroll to position [0, 1]
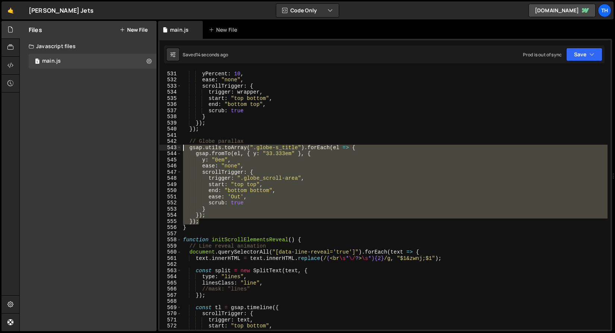
drag, startPoint x: 217, startPoint y: 220, endPoint x: 85, endPoint y: 149, distance: 148.9
click at [85, 149] on div "Files New File Javascript files 1 main.js 0 CSS files Copy share link Edit File…" at bounding box center [317, 176] width 596 height 310
click at [206, 222] on div "{ yPercent : 10 , ease : "none" , scrollTrigger : { trigger : wrapper , start :…" at bounding box center [394, 199] width 426 height 259
type textarea "});"
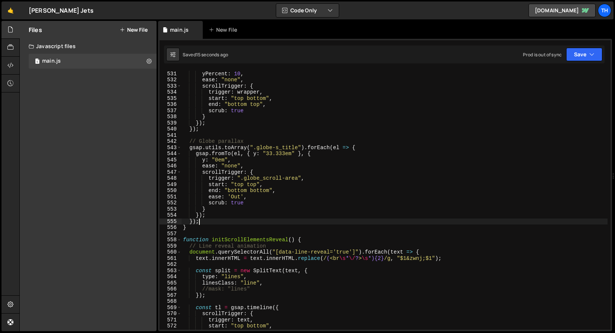
scroll to position [0, 0]
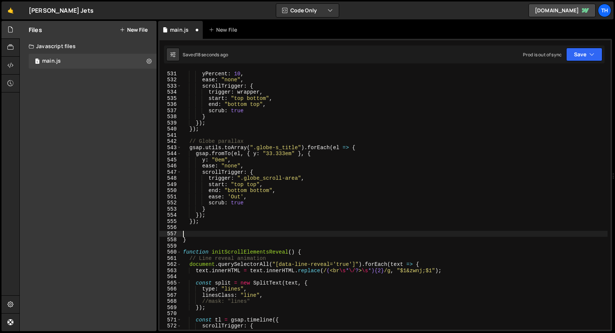
paste textarea "});"
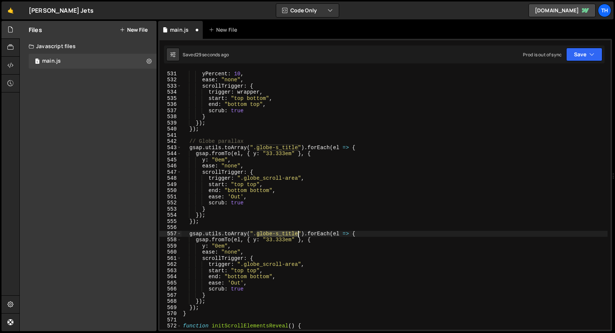
drag, startPoint x: 258, startPoint y: 234, endPoint x: 297, endPoint y: 232, distance: 39.6
click at [297, 232] on div "{ yPercent : 10 , ease : "none" , scrollTrigger : { trigger : wrapper , start :…" at bounding box center [394, 200] width 426 height 272
paste textarea "bot_globe-w"
click at [256, 247] on div "{ yPercent : 10 , ease : "none" , scrollTrigger : { trigger : wrapper , start :…" at bounding box center [394, 200] width 426 height 272
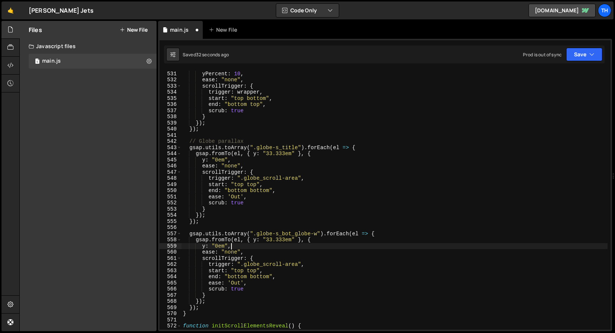
click at [254, 241] on div "{ yPercent : 10 , ease : "none" , scrollTrigger : { trigger : wrapper , start :…" at bounding box center [394, 200] width 426 height 272
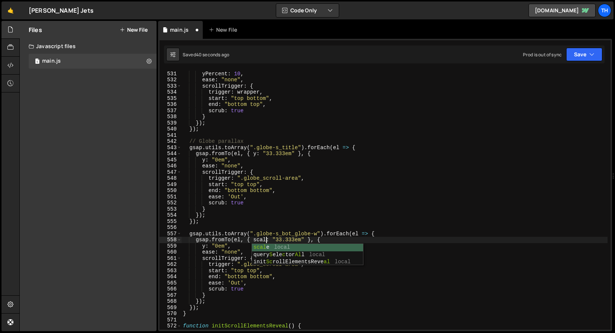
scroll to position [0, 6]
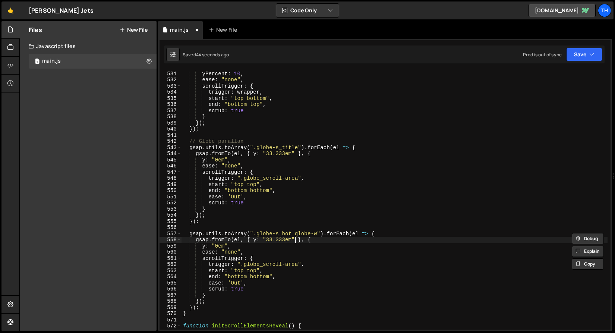
click at [294, 240] on div "{ yPercent : 10 , ease : "none" , scrollTrigger : { trigger : wrapper , start :…" at bounding box center [394, 200] width 426 height 272
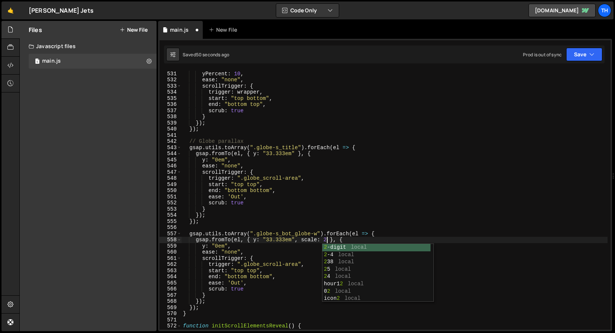
scroll to position [0, 10]
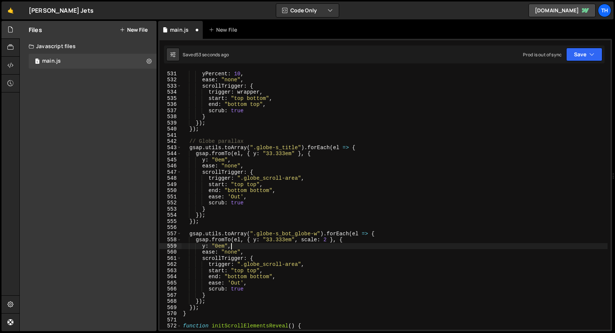
click at [262, 247] on div "{ yPercent : 10 , ease : "none" , scrollTrigger : { trigger : wrapper , start :…" at bounding box center [394, 200] width 426 height 272
type textarea "y: "0em","
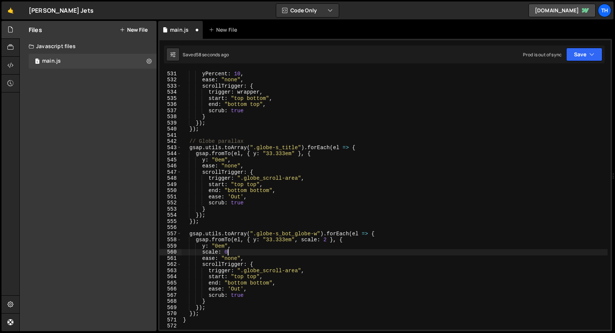
scroll to position [0, 3]
click at [226, 252] on div "{ yPercent : 10 , ease : "none" , scrollTrigger : { trigger : wrapper , start :…" at bounding box center [394, 200] width 426 height 272
type textarea "scale: 1,"
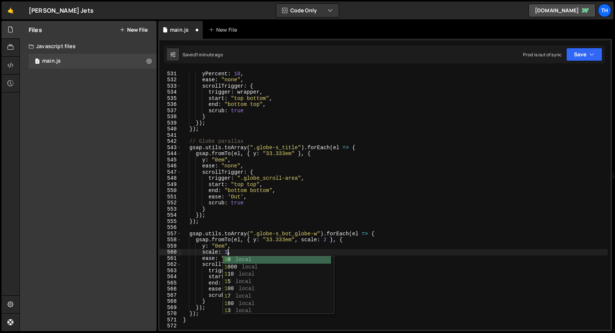
click at [247, 224] on div "{ yPercent : 10 , ease : "none" , scrollTrigger : { trigger : wrapper , start :…" at bounding box center [394, 200] width 426 height 272
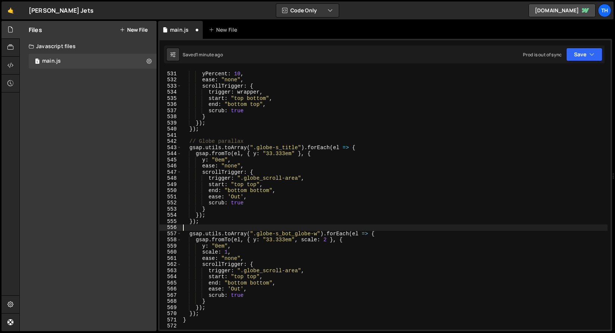
scroll to position [0, 0]
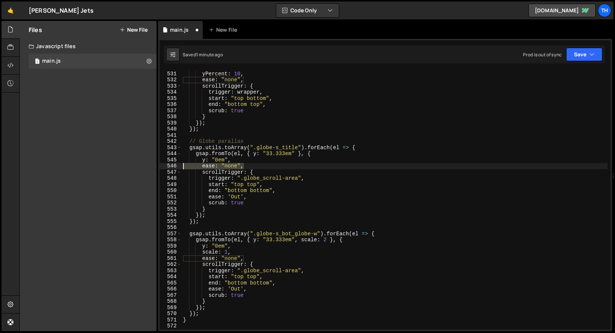
drag, startPoint x: 249, startPoint y: 167, endPoint x: 161, endPoint y: 168, distance: 88.3
click at [161, 168] on div "530 531 532 533 534 535 536 537 538 539 540 541 542 543 544 545 546 547 548 549…" at bounding box center [385, 199] width 451 height 259
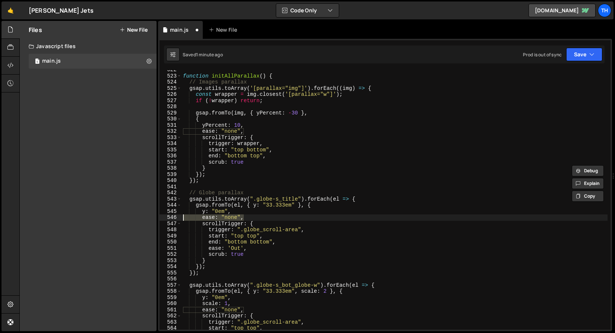
scroll to position [3251, 0]
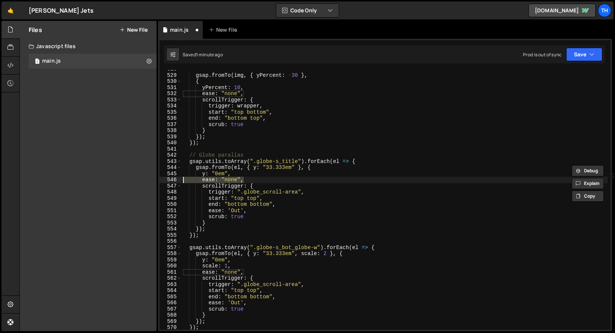
click at [229, 183] on div "gsap . fromTo ( img , { yPercent : - 30 } , { yPercent : 10 , ease : "none" , s…" at bounding box center [394, 199] width 426 height 259
click at [229, 183] on div "gsap . fromTo ( img , { yPercent : - 30 } , { yPercent : 10 , ease : "none" , s…" at bounding box center [394, 202] width 426 height 272
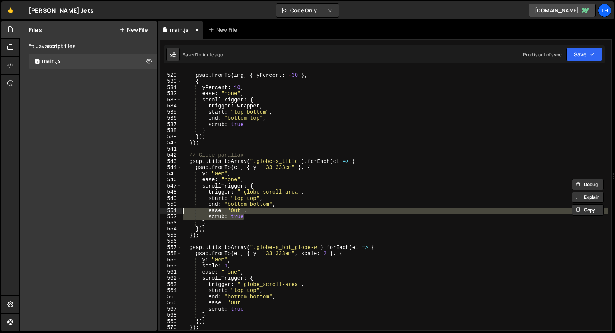
drag, startPoint x: 248, startPoint y: 214, endPoint x: 149, endPoint y: 211, distance: 98.8
click at [149, 211] on div "Files New File Javascript files 1 main.js 0 CSS files Copy share link Edit File…" at bounding box center [317, 176] width 596 height 310
click at [209, 212] on div "gsap . fromTo ( img , { yPercent : - 30 } , { yPercent : 10 , ease : "none" , s…" at bounding box center [394, 199] width 426 height 259
type textarea "ease: 'Out',"
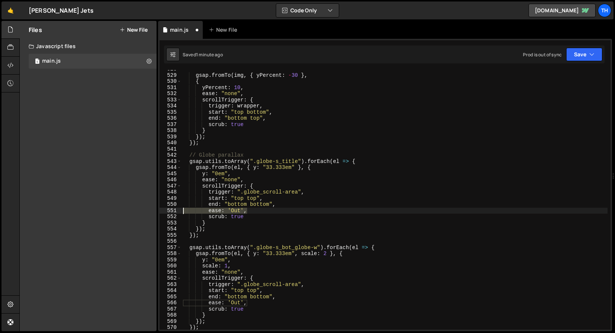
drag, startPoint x: 248, startPoint y: 211, endPoint x: 145, endPoint y: 211, distance: 103.2
click at [145, 211] on div "Files New File Javascript files 1 main.js 0 CSS files Copy share link Edit File…" at bounding box center [317, 176] width 596 height 310
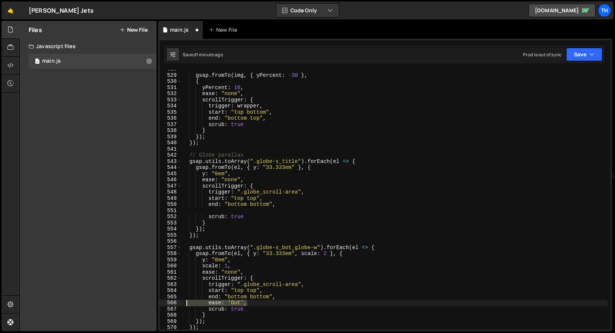
drag, startPoint x: 254, startPoint y: 302, endPoint x: 163, endPoint y: 303, distance: 90.9
click at [163, 303] on div "528 529 530 531 532 533 534 535 536 537 538 539 540 541 542 543 544 545 546 547…" at bounding box center [385, 199] width 451 height 259
type textarea "ease: 'Out',"
type textarea "end: "bottom bottom","
click at [228, 209] on div "gsap . fromTo ( img , { yPercent : - 30 } , { yPercent : 10 , ease : "none" , s…" at bounding box center [394, 202] width 426 height 272
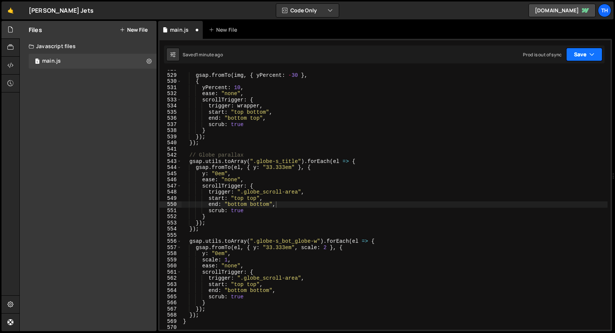
click at [579, 60] on button "Save" at bounding box center [584, 54] width 36 height 13
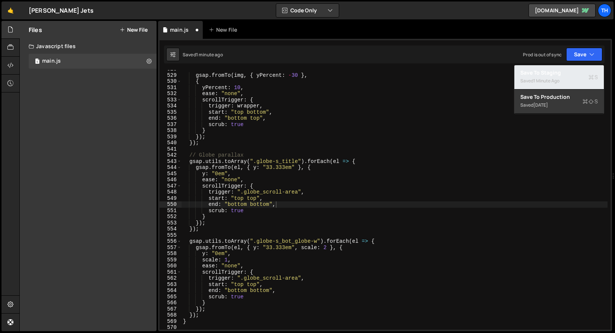
click at [564, 79] on div "Saved 1 minute ago" at bounding box center [559, 80] width 78 height 9
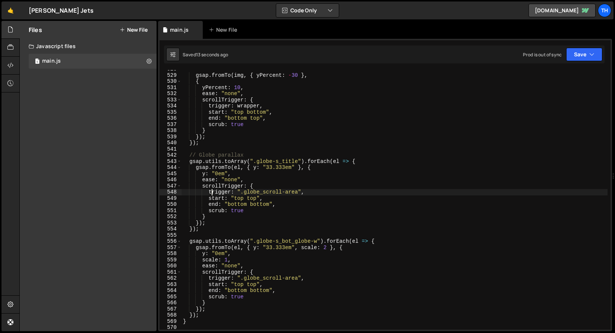
click at [211, 191] on div "gsap . fromTo ( img , { yPercent : - 30 } , { yPercent : 10 , ease : "none" , s…" at bounding box center [394, 202] width 426 height 272
click at [229, 180] on div "gsap . fromTo ( img , { yPercent : - 30 } , { yPercent : 10 , ease : "none" , s…" at bounding box center [394, 202] width 426 height 272
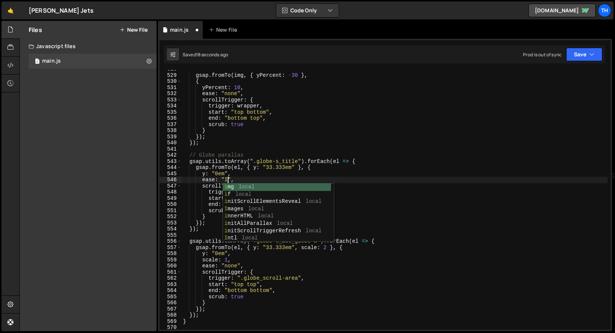
scroll to position [0, 3]
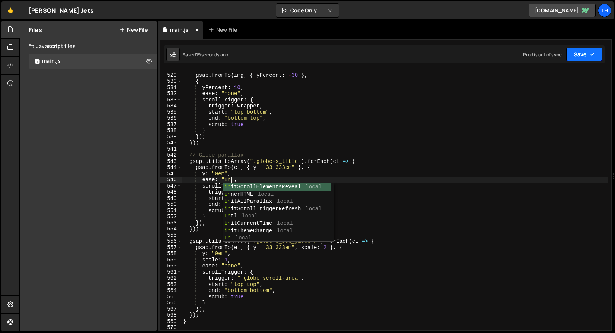
click at [578, 58] on button "Save" at bounding box center [584, 54] width 36 height 13
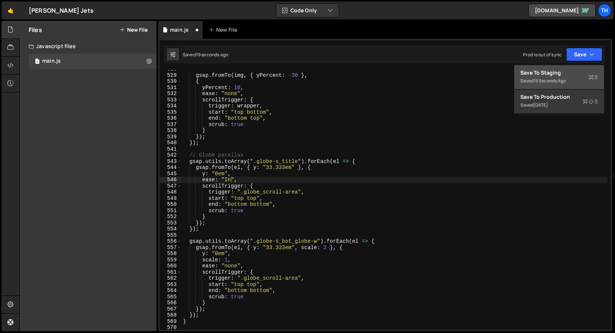
click at [569, 73] on div "Save to Staging S" at bounding box center [559, 72] width 78 height 7
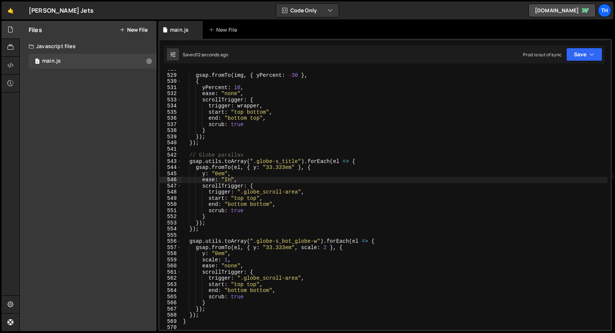
click at [230, 181] on div "gsap . fromTo ( img , { yPercent : - 30 } , { yPercent : 10 , ease : "none" , s…" at bounding box center [394, 202] width 426 height 272
click at [227, 176] on div "gsap . fromTo ( img , { yPercent : - 30 } , { yPercent : 10 , ease : "none" , s…" at bounding box center [394, 202] width 426 height 272
click at [229, 170] on div "gsap . fromTo ( img , { yPercent : - 30 } , { yPercent : 10 , ease : "none" , s…" at bounding box center [394, 202] width 426 height 272
click at [227, 180] on div "gsap . fromTo ( img , { yPercent : - 30 } , { yPercent : 10 , ease : "none" , s…" at bounding box center [394, 202] width 426 height 272
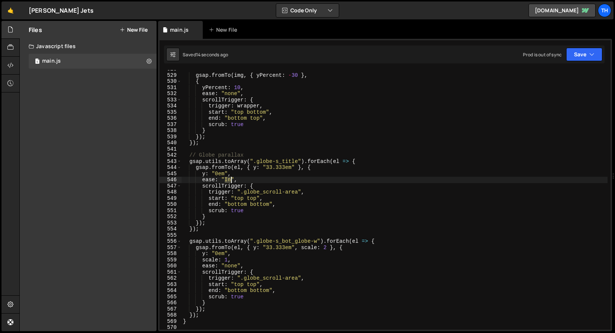
click at [227, 180] on div "gsap . fromTo ( img , { yPercent : - 30 } , { yPercent : 10 , ease : "none" , s…" at bounding box center [394, 202] width 426 height 272
click at [230, 268] on div "gsap . fromTo ( img , { yPercent : - 30 } , { yPercent : 10 , ease : "none" , s…" at bounding box center [394, 202] width 426 height 272
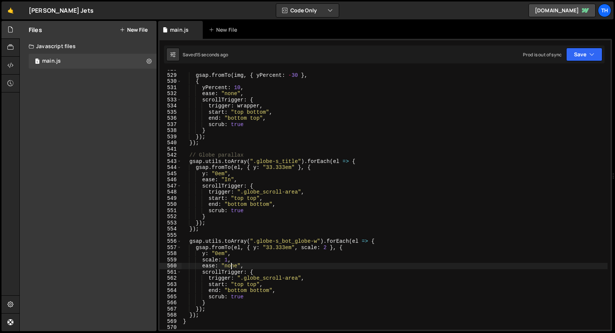
click at [230, 268] on div "gsap . fromTo ( img , { yPercent : - 30 } , { yPercent : 10 , ease : "none" , s…" at bounding box center [394, 202] width 426 height 272
paste textarea "In"
click at [596, 51] on button "Save" at bounding box center [584, 54] width 36 height 13
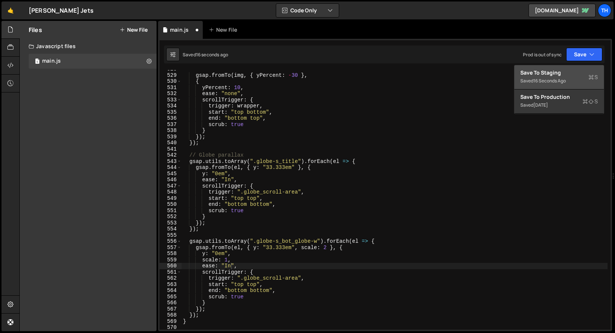
click at [571, 75] on div "Save to Staging S" at bounding box center [559, 72] width 78 height 7
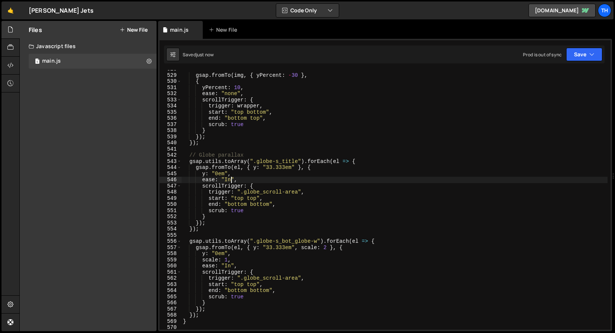
drag, startPoint x: 230, startPoint y: 180, endPoint x: 244, endPoint y: 208, distance: 31.5
click at [230, 180] on div "gsap . fromTo ( img , { yPercent : - 30 } , { yPercent : 10 , ease : "none" , s…" at bounding box center [394, 202] width 426 height 272
click at [236, 179] on div "gsap . fromTo ( img , { yPercent : - 30 } , { yPercent : 10 , ease : "none" , s…" at bounding box center [394, 202] width 426 height 272
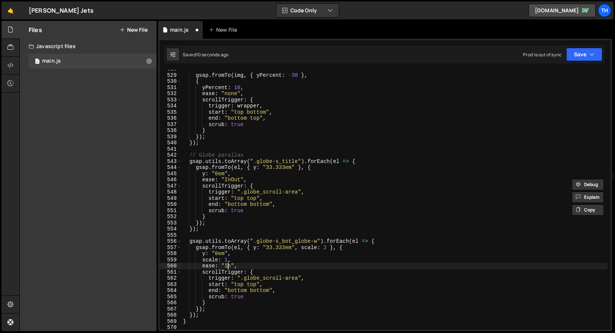
click at [226, 267] on div "gsap . fromTo ( img , { yPercent : - 30 } , { yPercent : 10 , ease : "none" , s…" at bounding box center [394, 202] width 426 height 272
paste textarea "Out"
click at [583, 57] on button "Save" at bounding box center [584, 54] width 36 height 13
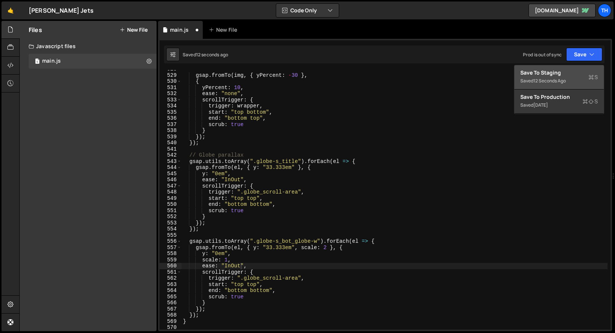
click at [577, 68] on button "Save to Staging S Saved 12 seconds ago" at bounding box center [558, 77] width 89 height 24
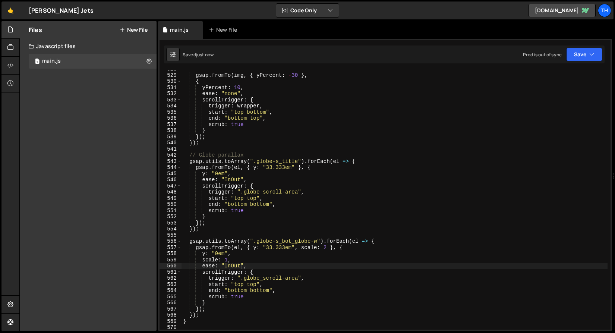
click at [232, 269] on div "gsap . fromTo ( img , { yPercent : - 30 } , { yPercent : 10 , ease : "none" , s…" at bounding box center [394, 202] width 426 height 272
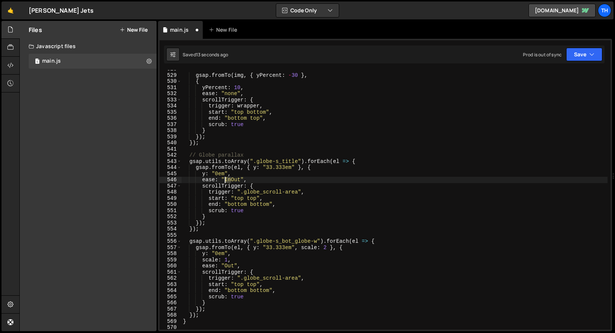
click at [225, 179] on div "gsap . fromTo ( img , { yPercent : - 30 } , { yPercent : 10 , ease : "none" , s…" at bounding box center [394, 202] width 426 height 272
click at [575, 58] on button "Save" at bounding box center [584, 54] width 36 height 13
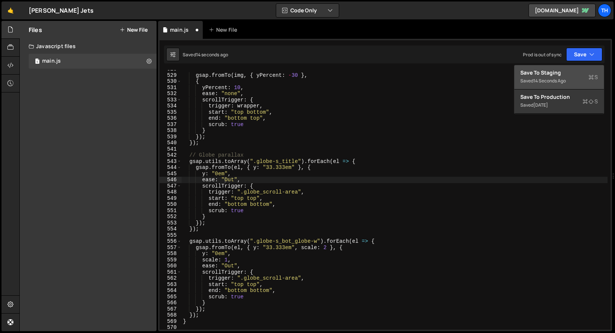
click at [565, 81] on div "14 seconds ago" at bounding box center [549, 81] width 32 height 6
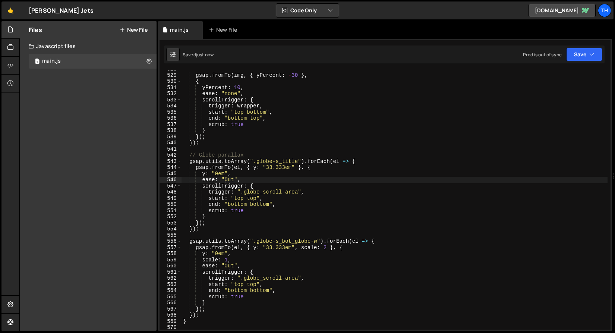
click at [228, 179] on div "gsap . fromTo ( img , { yPercent : - 30 } , { yPercent : 10 , ease : "none" , s…" at bounding box center [394, 202] width 426 height 272
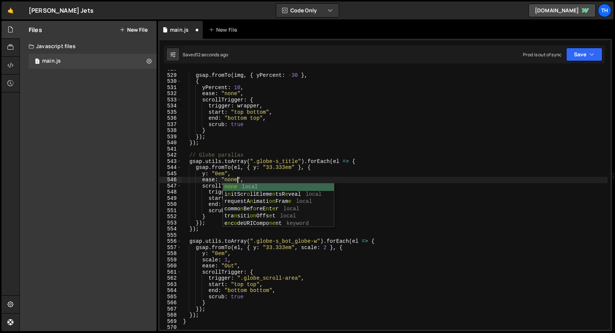
click at [233, 183] on div "none local i n itScr o llEleme n tsR e veal local requestA n imati on Fram e lo…" at bounding box center [278, 212] width 111 height 59
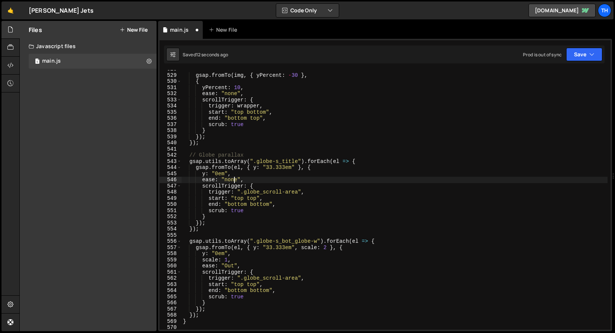
click at [233, 178] on div "gsap . fromTo ( img , { yPercent : - 30 } , { yPercent : 10 , ease : "none" , s…" at bounding box center [394, 202] width 426 height 272
click at [228, 264] on div "gsap . fromTo ( img , { yPercent : - 30 } , { yPercent : 10 , ease : "none" , s…" at bounding box center [394, 202] width 426 height 272
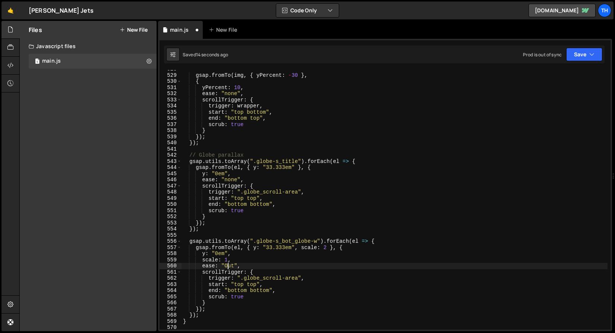
click at [228, 264] on div "gsap . fromTo ( img , { yPercent : - 30 } , { yPercent : 10 , ease : "none" , s…" at bounding box center [394, 202] width 426 height 272
paste textarea "none"
drag, startPoint x: 587, startPoint y: 54, endPoint x: 565, endPoint y: 73, distance: 28.8
click at [586, 54] on button "Save" at bounding box center [584, 54] width 36 height 13
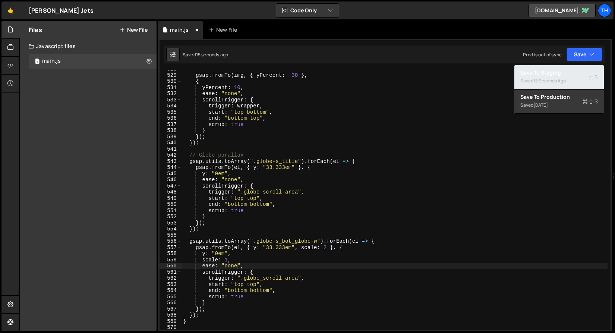
click at [562, 79] on div "15 seconds ago" at bounding box center [549, 81] width 32 height 6
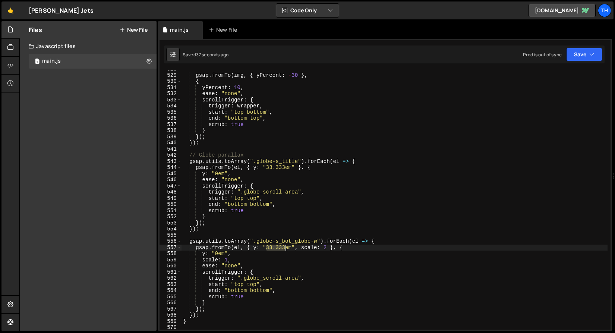
drag, startPoint x: 266, startPoint y: 248, endPoint x: 285, endPoint y: 247, distance: 19.4
click at [285, 247] on div "gsap . fromTo ( img , { yPercent : - 30 } , { yPercent : 10 , ease : "none" , s…" at bounding box center [394, 202] width 426 height 272
paste textarea "9.16666667"
drag, startPoint x: 283, startPoint y: 247, endPoint x: 298, endPoint y: 247, distance: 14.5
click at [298, 247] on div "gsap . fromTo ( img , { yPercent : - 30 } , { yPercent : 10 , ease : "none" , s…" at bounding box center [394, 202] width 426 height 272
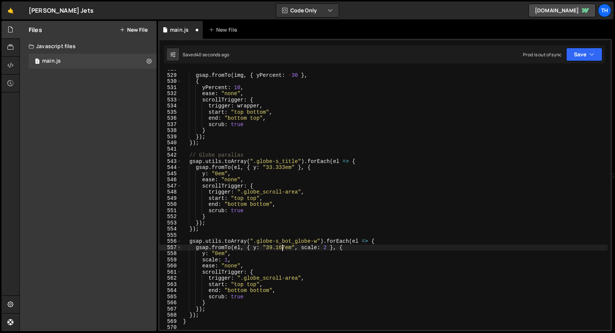
click at [286, 268] on div "gsap . fromTo ( img , { yPercent : - 30 } , { yPercent : 10 , ease : "none" , s…" at bounding box center [394, 202] width 426 height 272
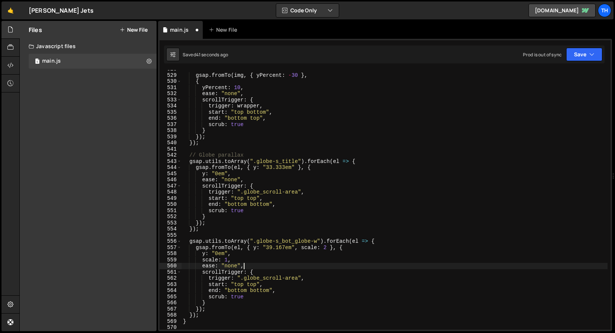
click at [597, 47] on div "Saved 41 seconds ago Prod is out of sync Upgrade to Edit Save Save to Staging S…" at bounding box center [384, 54] width 441 height 18
click at [589, 59] on button "Save" at bounding box center [584, 54] width 36 height 13
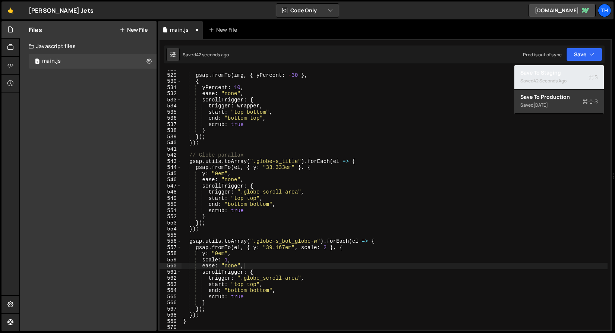
click at [549, 82] on div "42 seconds ago" at bounding box center [549, 81] width 33 height 6
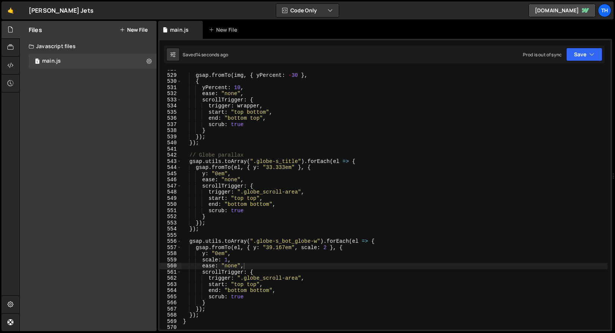
click at [258, 167] on div "gsap . fromTo ( img , { yPercent : - 30 } , { yPercent : 10 , ease : "none" , s…" at bounding box center [394, 202] width 426 height 272
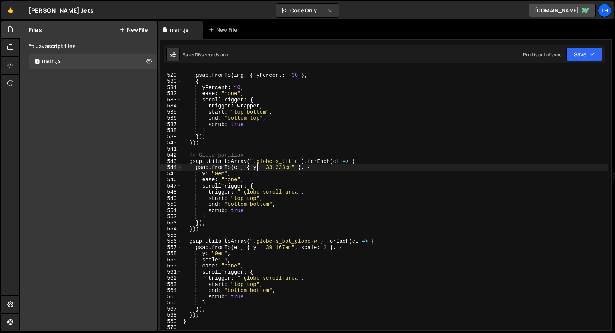
click at [258, 247] on div "gsap . fromTo ( img , { yPercent : - 30 } , { yPercent : 10 , ease : "none" , s…" at bounding box center [394, 202] width 426 height 272
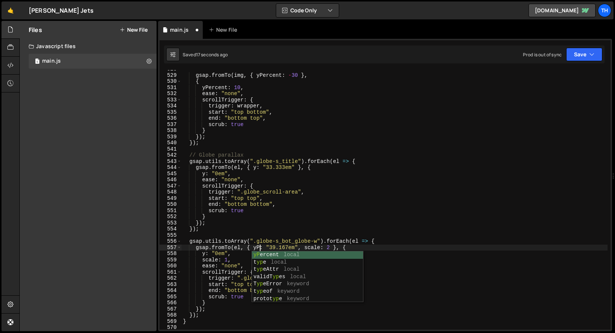
scroll to position [0, 5]
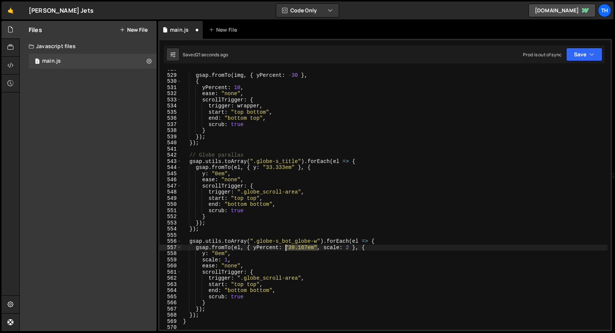
drag, startPoint x: 316, startPoint y: 250, endPoint x: 286, endPoint y: 250, distance: 30.2
click at [286, 250] on div "gsap . fromTo ( img , { yPercent : - 30 } , { yPercent : 10 , ease : "none" , s…" at bounding box center [394, 202] width 426 height 272
click at [258, 248] on div "gsap . fromTo ( img , { yPercent : - 30 } , { yPercent : 10 , ease : "none" , s…" at bounding box center [394, 202] width 426 height 272
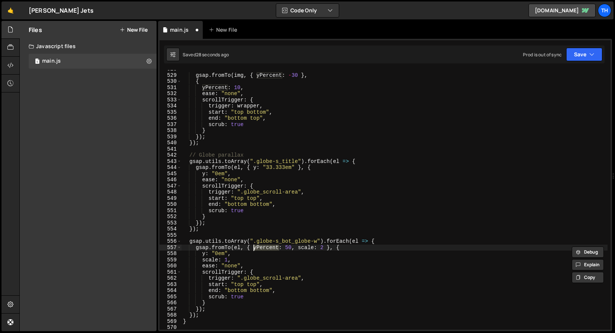
click at [203, 255] on div "gsap . fromTo ( img , { yPercent : - 30 } , { yPercent : 10 , ease : "none" , s…" at bounding box center [394, 202] width 426 height 272
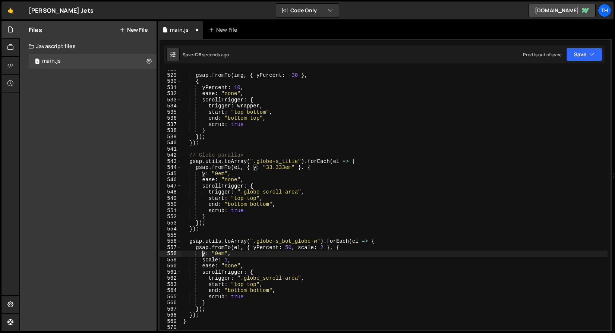
click at [203, 255] on div "gsap . fromTo ( img , { yPercent : - 30 } , { yPercent : 10 , ease : "none" , s…" at bounding box center [394, 202] width 426 height 272
paste textarea "Percent"
drag, startPoint x: 234, startPoint y: 254, endPoint x: 250, endPoint y: 253, distance: 15.3
click at [250, 253] on div "gsap . fromTo ( img , { yPercent : - 30 } , { yPercent : 10 , ease : "none" , s…" at bounding box center [394, 202] width 426 height 272
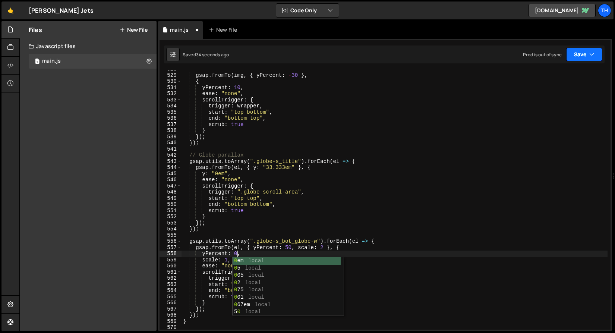
click at [588, 57] on button "Save" at bounding box center [584, 54] width 36 height 13
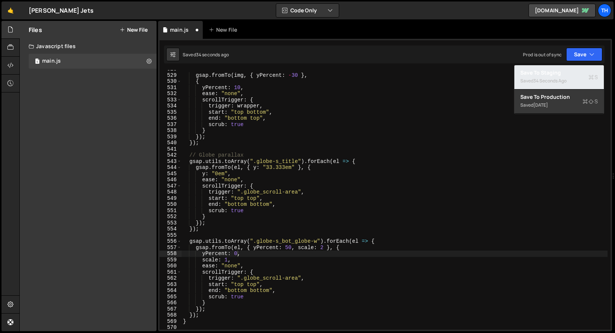
click at [577, 76] on div "Saved 34 seconds ago" at bounding box center [559, 80] width 78 height 9
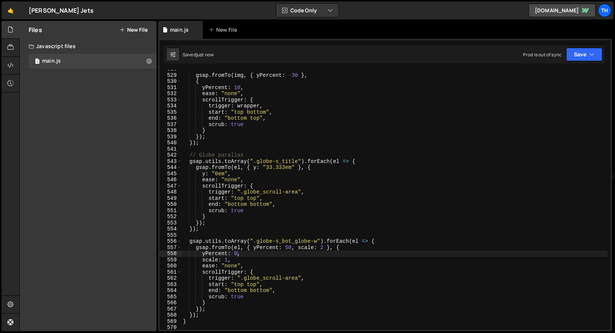
click at [285, 247] on div "gsap . fromTo ( img , { yPercent : - 30 } , { yPercent : 10 , ease : "none" , s…" at bounding box center [394, 202] width 426 height 272
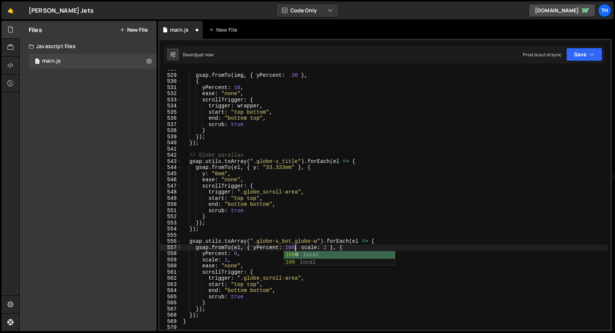
scroll to position [0, 7]
click at [448, 177] on div "gsap . fromTo ( img , { yPercent : - 30 } , { yPercent : 10 , ease : "none" , s…" at bounding box center [394, 202] width 426 height 272
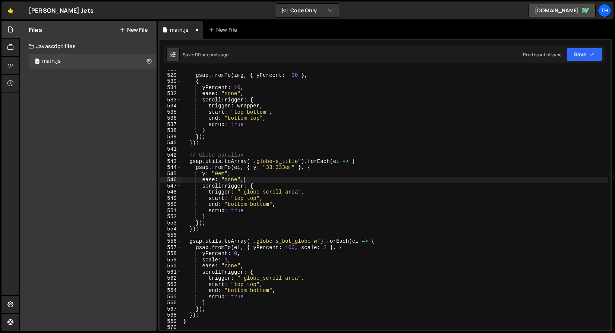
scroll to position [0, 4]
click at [580, 60] on button "Save" at bounding box center [584, 54] width 36 height 13
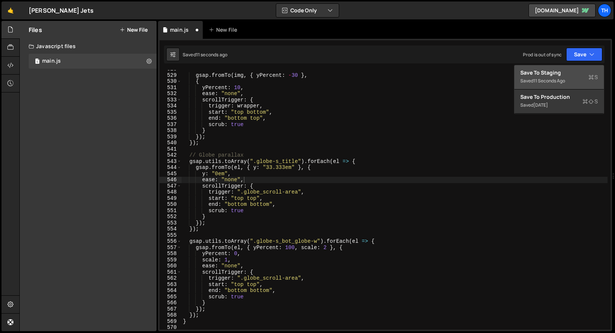
click at [571, 79] on div "Saved 11 seconds ago" at bounding box center [559, 80] width 78 height 9
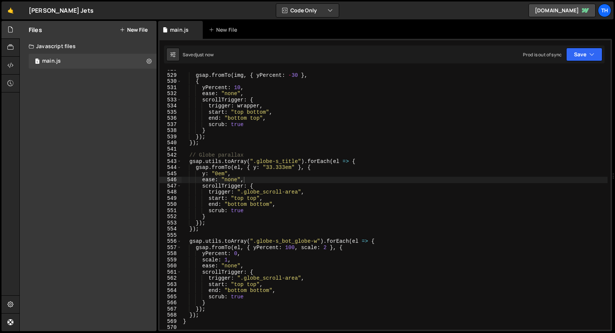
click at [286, 249] on div "gsap . fromTo ( img , { yPercent : - 30 } , { yPercent : 10 , ease : "none" , s…" at bounding box center [394, 202] width 426 height 272
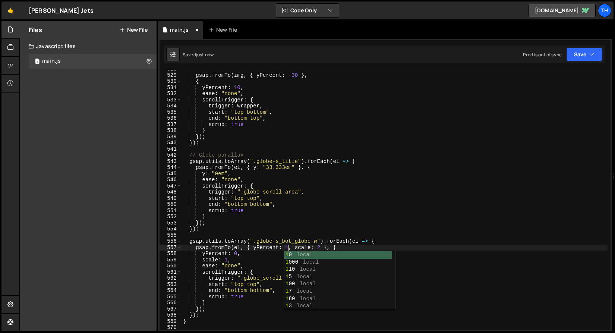
scroll to position [0, 7]
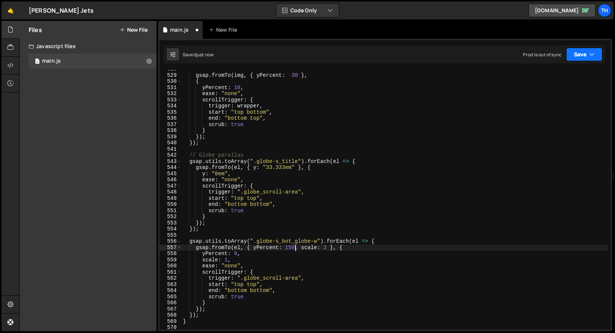
click at [575, 54] on button "Save" at bounding box center [584, 54] width 36 height 13
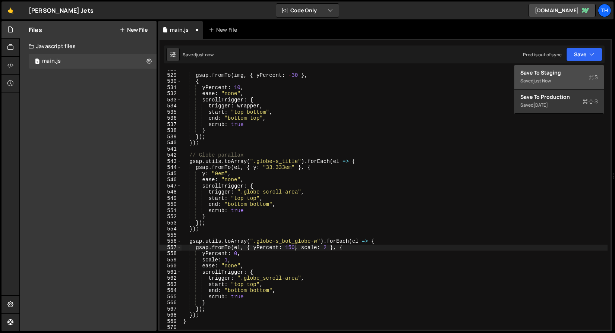
click at [557, 87] on button "Save to Staging S Saved just now" at bounding box center [558, 77] width 89 height 24
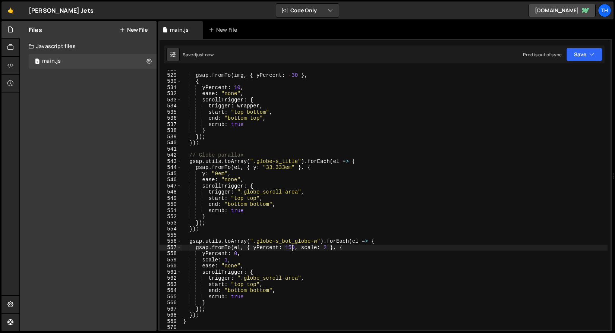
click at [291, 249] on div "gsap . fromTo ( img , { yPercent : - 30 } , { yPercent : 10 , ease : "none" , s…" at bounding box center [394, 202] width 426 height 272
drag, startPoint x: 291, startPoint y: 249, endPoint x: 291, endPoint y: 254, distance: 5.3
click at [291, 249] on div "gsap . fromTo ( img , { yPercent : - 30 } , { yPercent : 10 , ease : "none" , s…" at bounding box center [394, 202] width 426 height 272
click at [592, 54] on icon "button" at bounding box center [591, 54] width 5 height 7
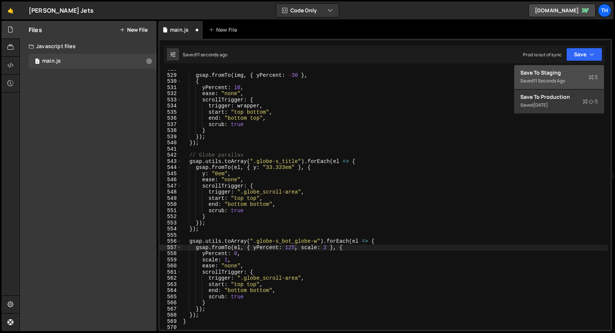
click at [557, 83] on div "11 seconds ago" at bounding box center [549, 81] width 32 height 6
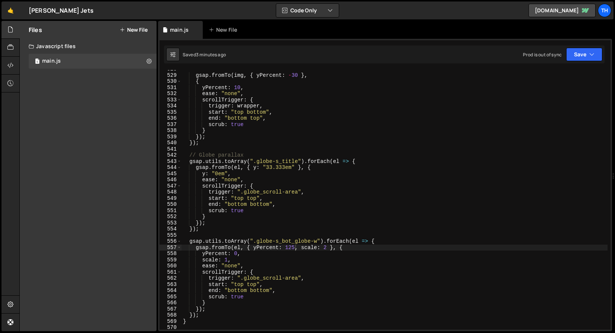
click at [293, 247] on div "gsap . fromTo ( img , { yPercent : - 30 } , { yPercent : 10 , ease : "none" , s…" at bounding box center [394, 202] width 426 height 272
type textarea "gsap.fromTo(el, { yPercent: 135, scale: 2 }, {"
click at [588, 60] on button "Save" at bounding box center [584, 54] width 36 height 13
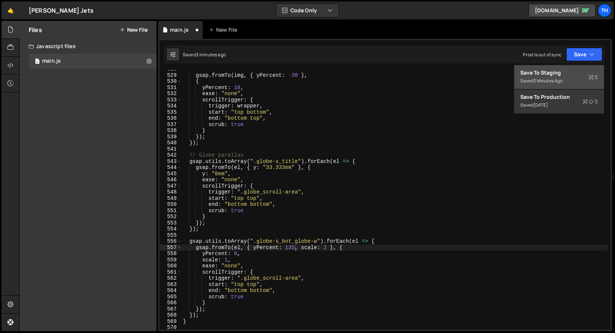
click at [580, 70] on div "Save to Staging S" at bounding box center [559, 72] width 78 height 7
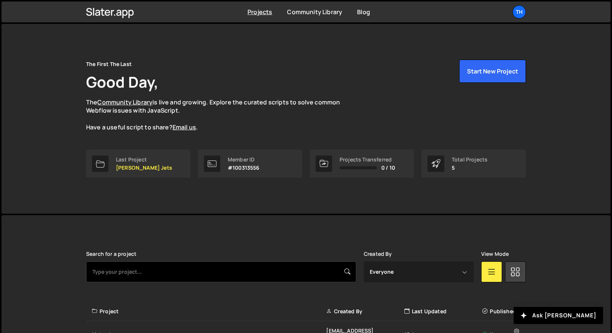
scroll to position [123, 0]
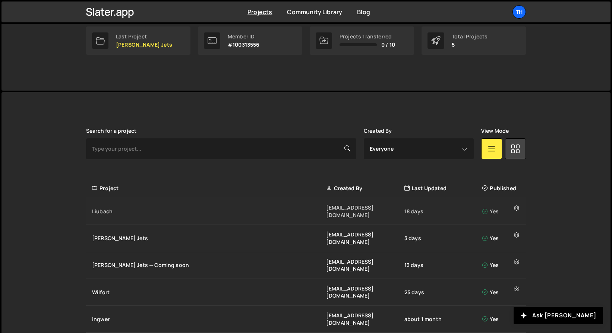
click at [100, 215] on div "Liubach ivanchopei@thefirstthelast.agency 18 days Yes" at bounding box center [306, 211] width 440 height 27
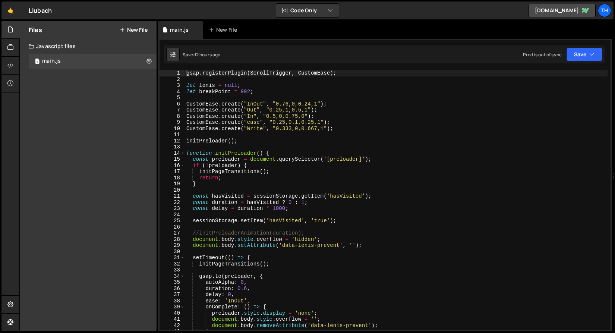
scroll to position [1970, 0]
click at [181, 152] on span at bounding box center [182, 153] width 4 height 6
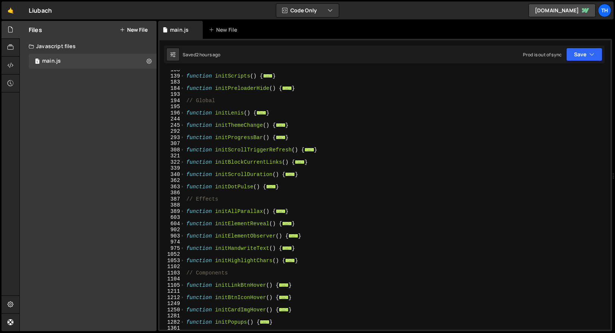
scroll to position [105, 0]
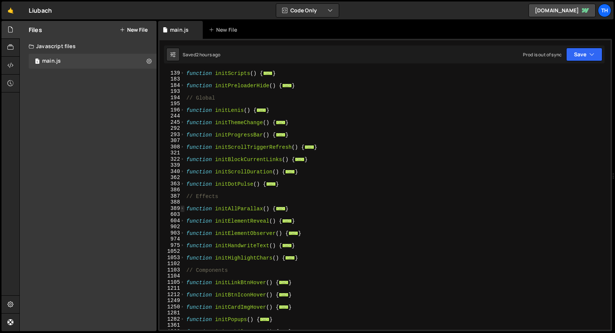
click at [181, 208] on span at bounding box center [182, 208] width 4 height 6
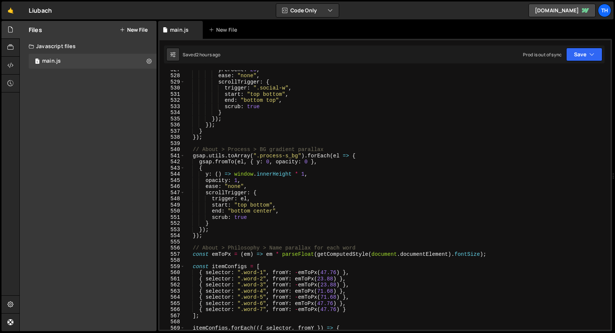
scroll to position [993, 0]
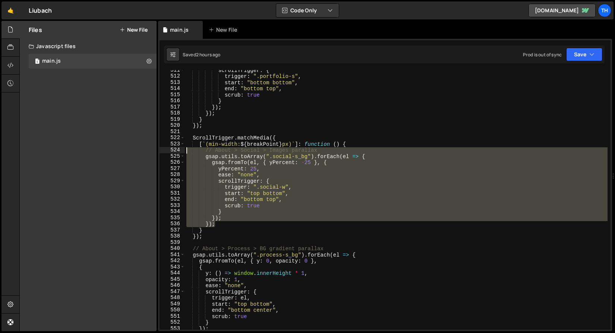
drag, startPoint x: 217, startPoint y: 223, endPoint x: 140, endPoint y: 152, distance: 104.7
click at [140, 152] on div "Files New File Javascript files 1 main.js 0 CSS files Copy share link Edit File…" at bounding box center [317, 176] width 596 height 310
type textarea "// About > Social > Images parallax gsap.utils.toArray(".social-s_bg").forEach(…"
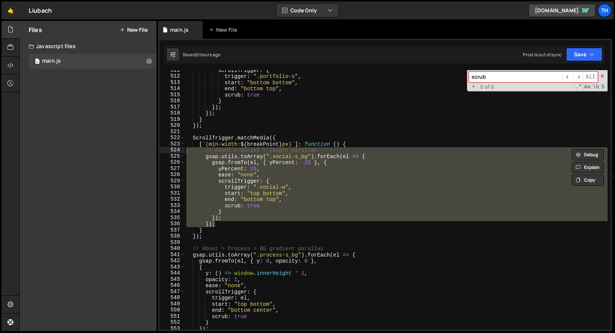
scroll to position [0, 0]
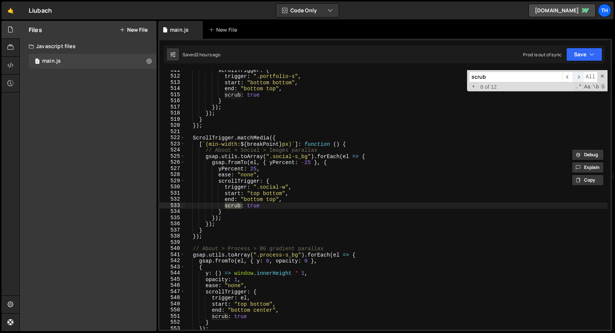
type input "scrub"
click at [575, 76] on span "​" at bounding box center [578, 77] width 10 height 11
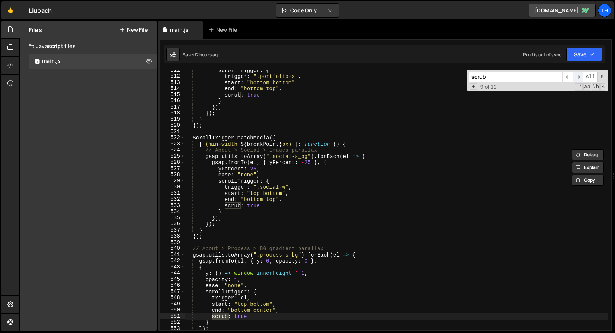
click at [576, 76] on span "​" at bounding box center [578, 77] width 10 height 11
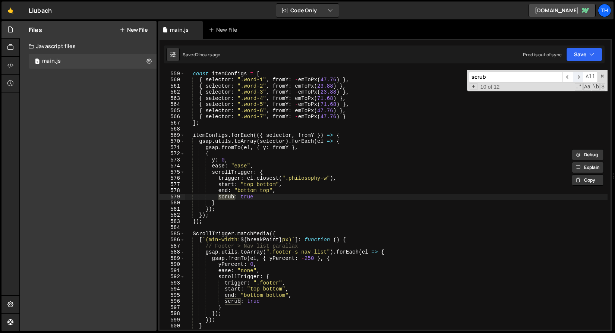
scroll to position [1285, 0]
click at [575, 76] on span "​" at bounding box center [578, 77] width 10 height 11
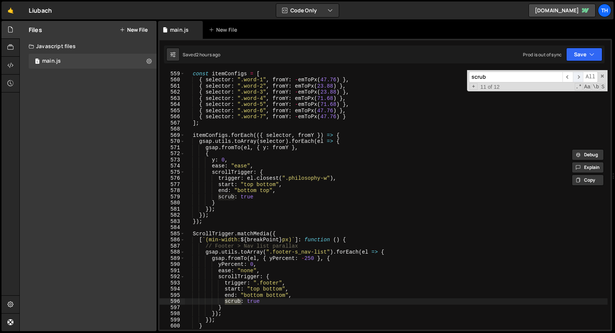
click at [575, 76] on span "​" at bounding box center [578, 77] width 10 height 11
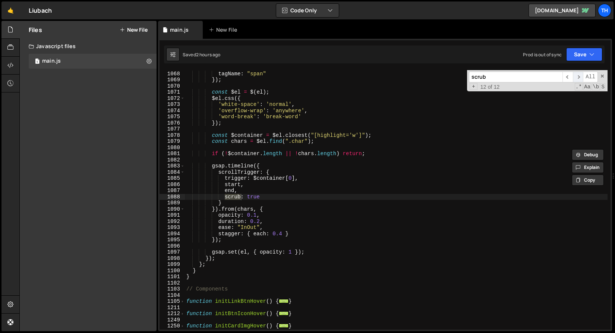
scroll to position [1691, 0]
click at [575, 76] on span "​" at bounding box center [578, 77] width 10 height 11
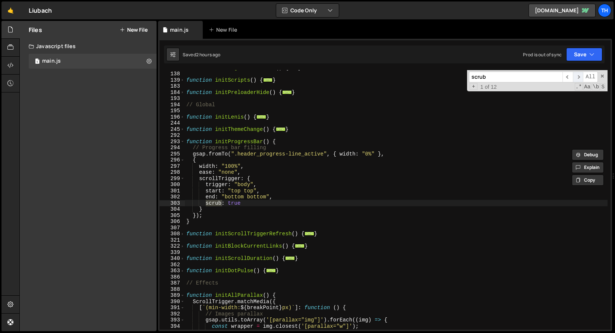
click at [575, 76] on span "​" at bounding box center [578, 77] width 10 height 11
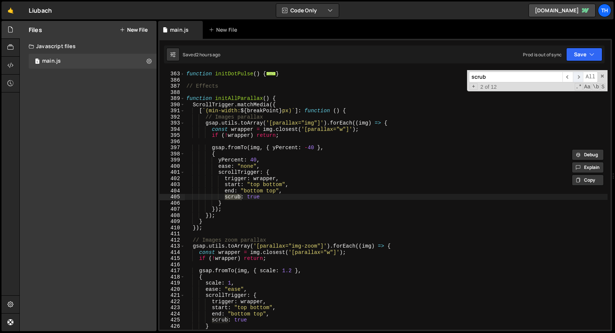
click at [575, 76] on span "​" at bounding box center [578, 77] width 10 height 11
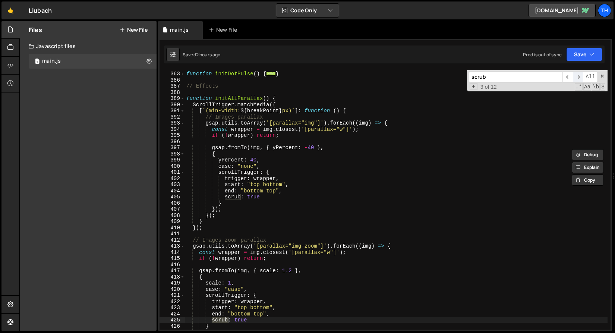
click at [575, 76] on span "​" at bounding box center [578, 77] width 10 height 11
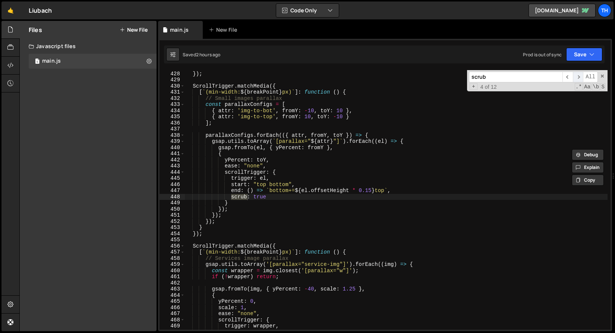
click at [575, 76] on span "​" at bounding box center [578, 77] width 10 height 11
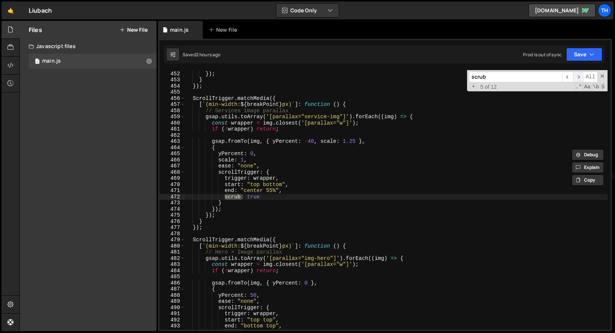
click at [574, 76] on span "​" at bounding box center [578, 77] width 10 height 11
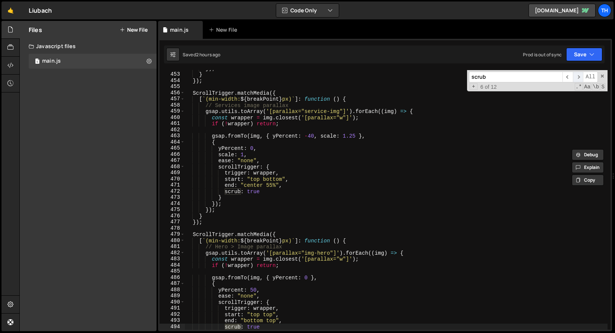
click at [574, 76] on span "​" at bounding box center [578, 77] width 10 height 11
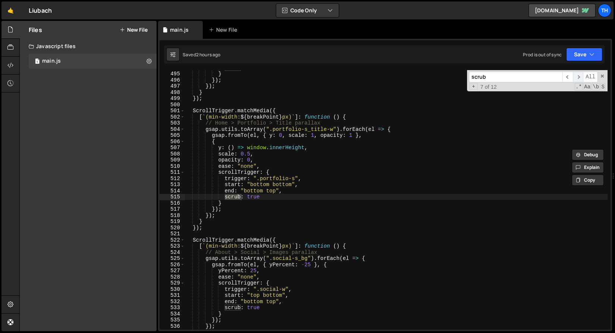
scroll to position [971, 0]
click at [574, 76] on span "​" at bounding box center [578, 77] width 10 height 11
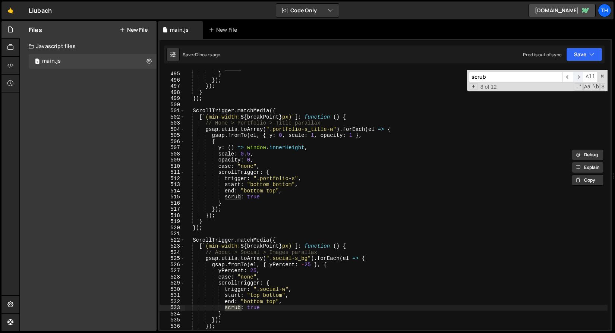
click at [574, 76] on span "​" at bounding box center [578, 77] width 10 height 11
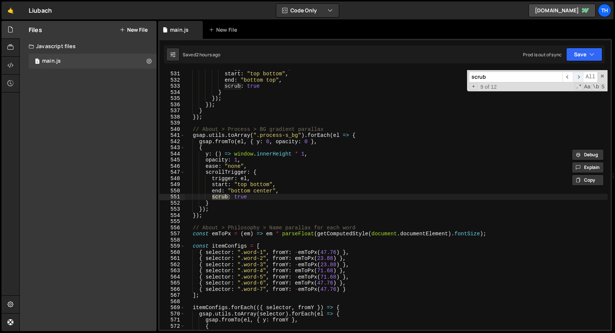
click at [574, 76] on span "​" at bounding box center [578, 77] width 10 height 11
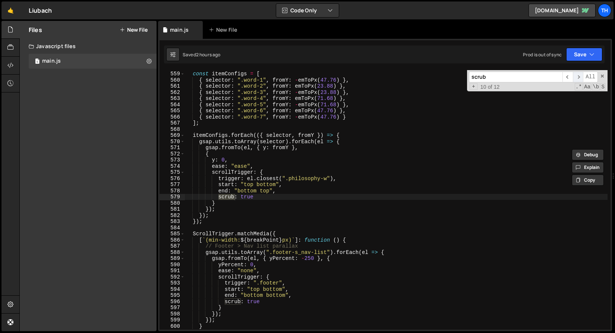
scroll to position [1364, 0]
click at [574, 76] on span "​" at bounding box center [578, 77] width 10 height 11
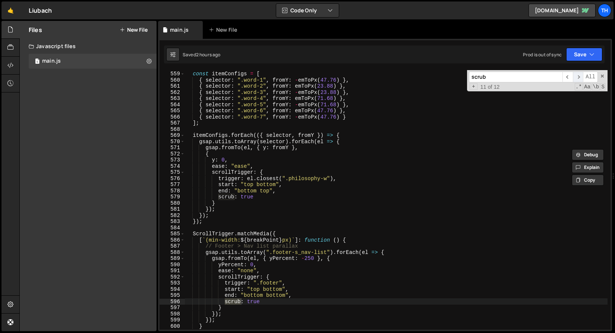
click at [574, 76] on span "​" at bounding box center [578, 77] width 10 height 11
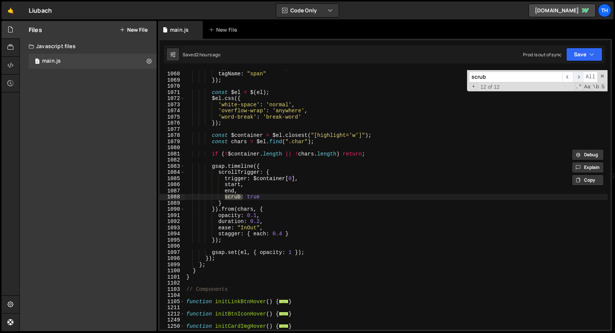
scroll to position [1770, 0]
drag, startPoint x: 574, startPoint y: 76, endPoint x: 496, endPoint y: 151, distance: 108.3
click at [496, 151] on div "types : "words, chars" , tagName : "span" }) ; const $el = $ ( el ) ; $el . css…" at bounding box center [396, 199] width 423 height 259
click at [577, 75] on span "​" at bounding box center [578, 77] width 10 height 11
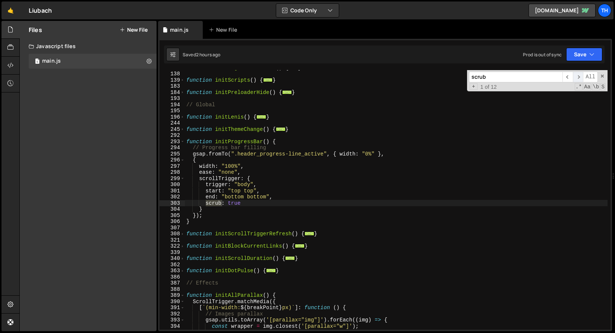
click at [577, 75] on span "​" at bounding box center [578, 77] width 10 height 11
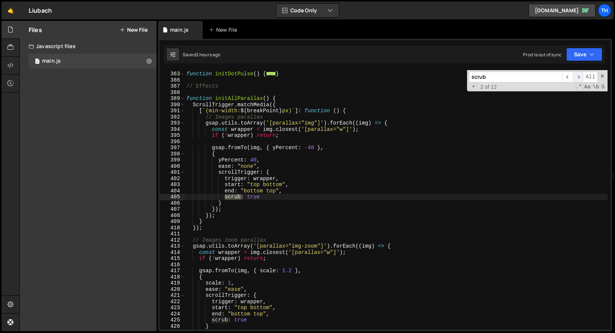
click at [576, 75] on span "​" at bounding box center [578, 77] width 10 height 11
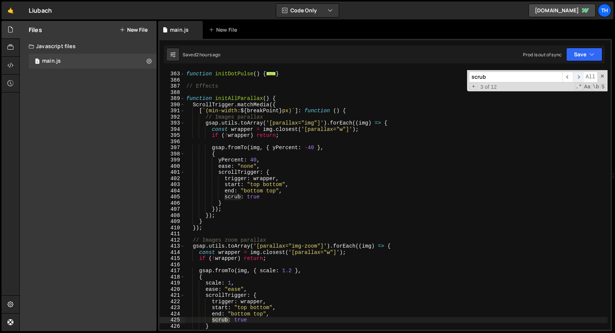
click at [576, 75] on span "​" at bounding box center [578, 77] width 10 height 11
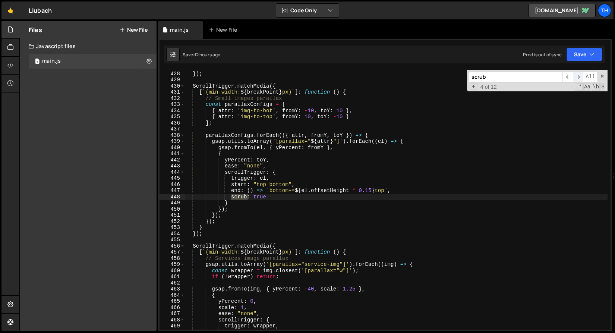
click at [576, 75] on span "​" at bounding box center [578, 77] width 10 height 11
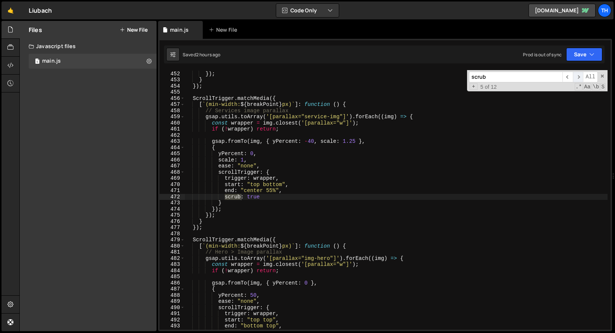
click at [576, 75] on span "​" at bounding box center [578, 77] width 10 height 11
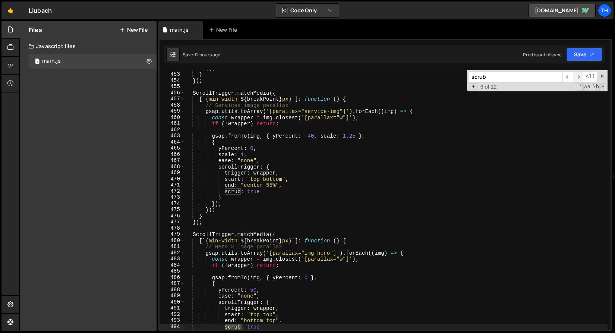
click at [576, 75] on span "​" at bounding box center [578, 77] width 10 height 11
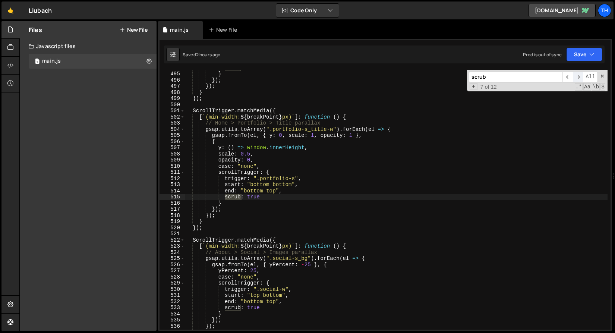
click at [576, 76] on span "​" at bounding box center [578, 77] width 10 height 11
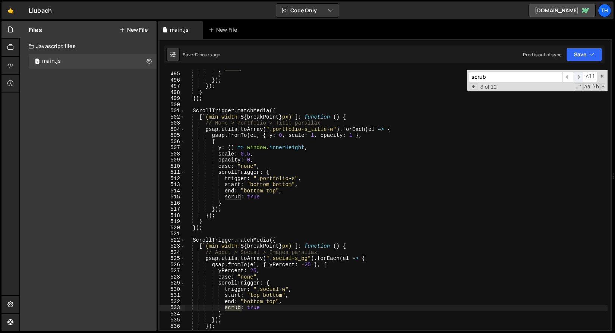
click at [576, 76] on span "​" at bounding box center [578, 77] width 10 height 11
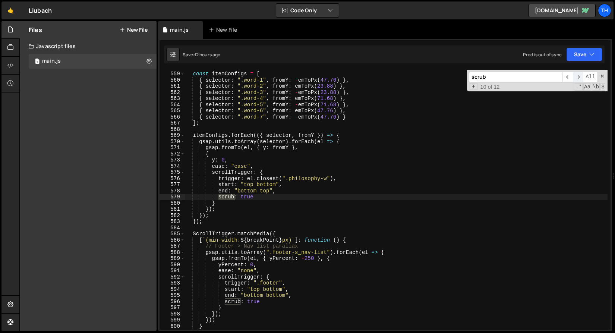
click at [576, 76] on span "​" at bounding box center [578, 77] width 10 height 11
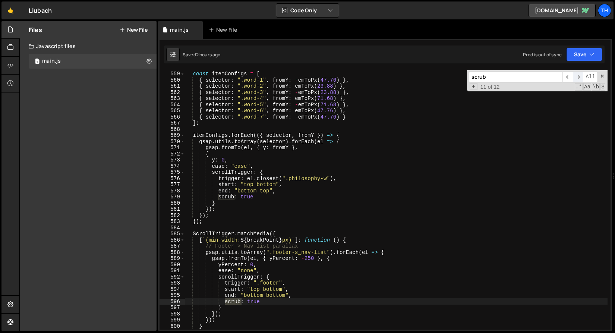
click at [576, 76] on span "​" at bounding box center [578, 77] width 10 height 11
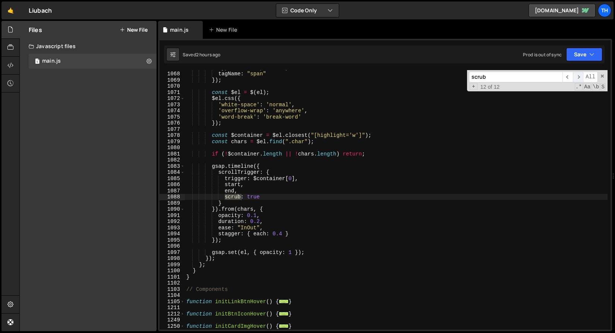
click at [576, 76] on span "​" at bounding box center [578, 77] width 10 height 11
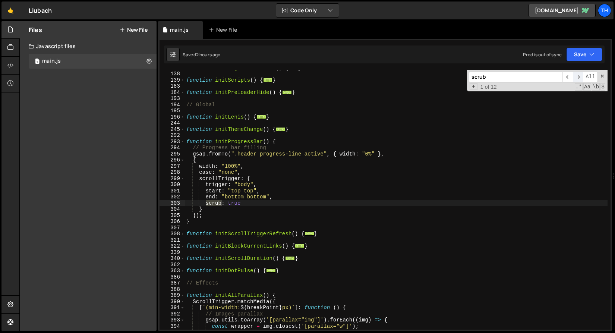
click at [576, 76] on span "​" at bounding box center [578, 77] width 10 height 11
